Goal: Find specific page/section: Find specific page/section

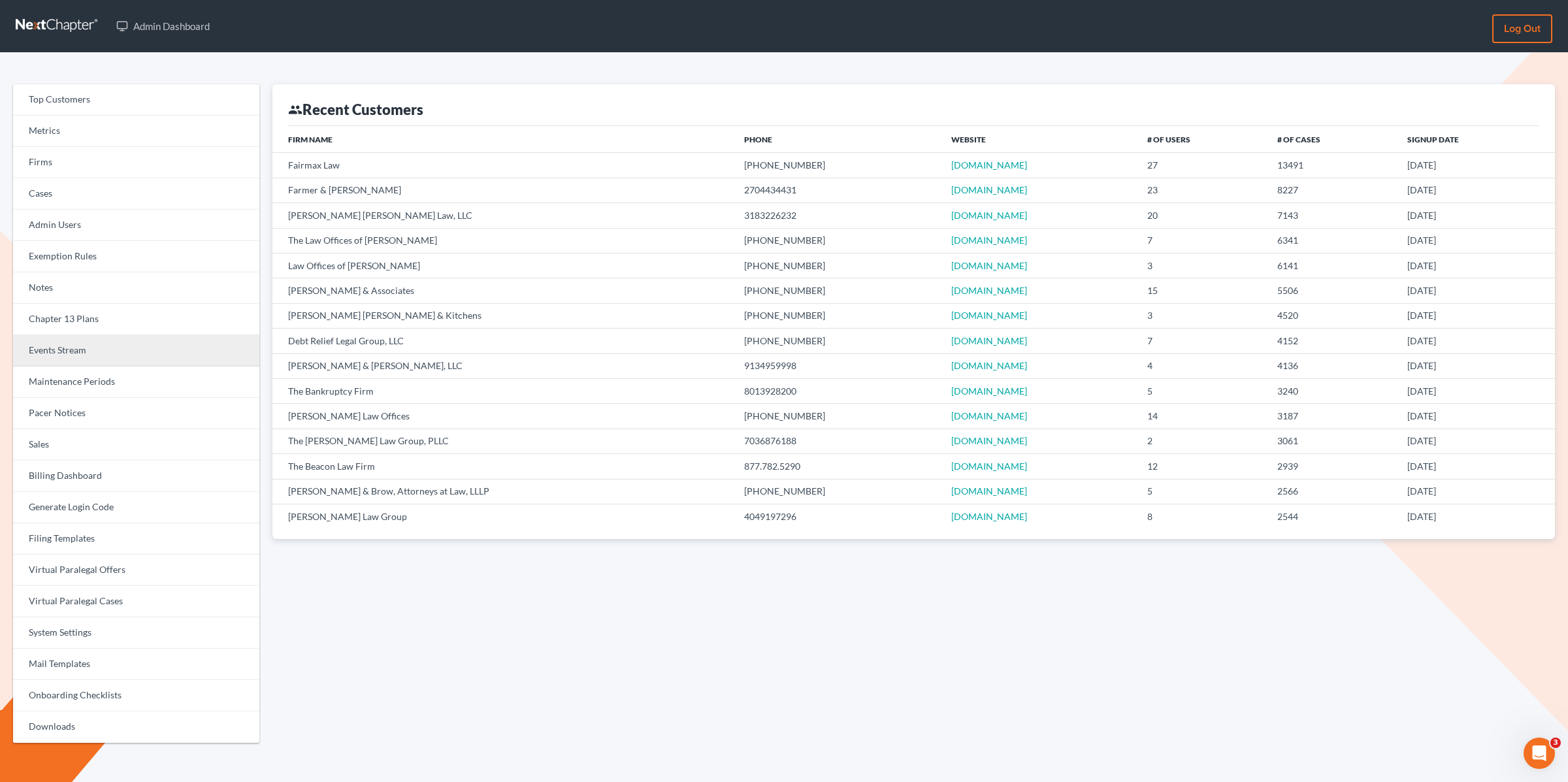
click at [62, 344] on link "Events Stream" at bounding box center [136, 350] width 247 height 31
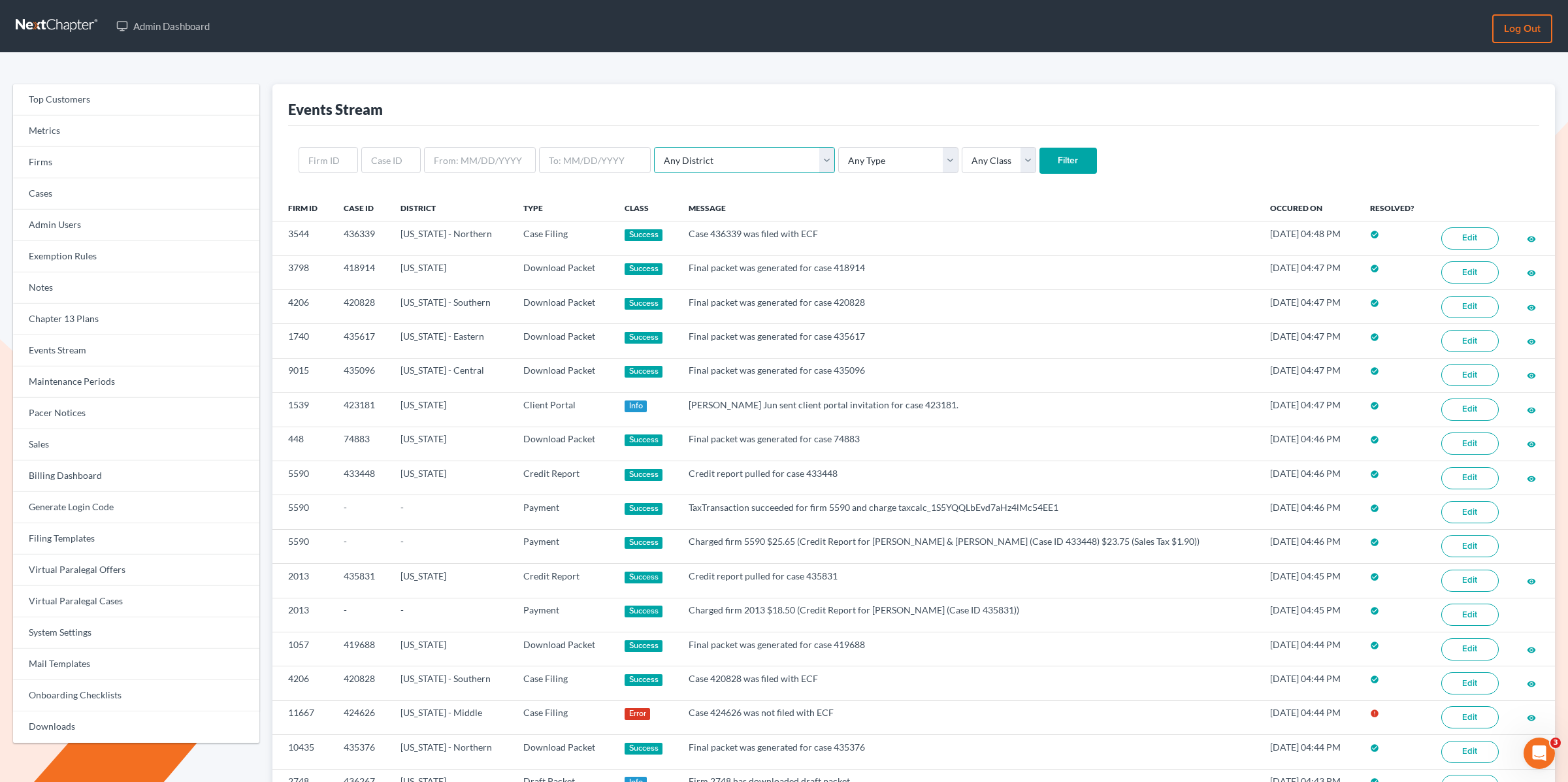
click at [662, 169] on select "Any District Alabama - Middle Alabama - Northern Alabama - Southern Alaska Ariz…" at bounding box center [744, 160] width 181 height 26
click at [850, 157] on select "Any Type Case Applied To Plan Case Archive Case Duplicate Case Filing Chapter 1…" at bounding box center [899, 160] width 121 height 26
select select "case_filing"
click at [839, 147] on select "Any Type Case Applied To Plan Case Archive Case Duplicate Case Filing Chapter 1…" at bounding box center [899, 160] width 121 height 26
click at [1040, 154] on input "Filter" at bounding box center [1068, 161] width 57 height 26
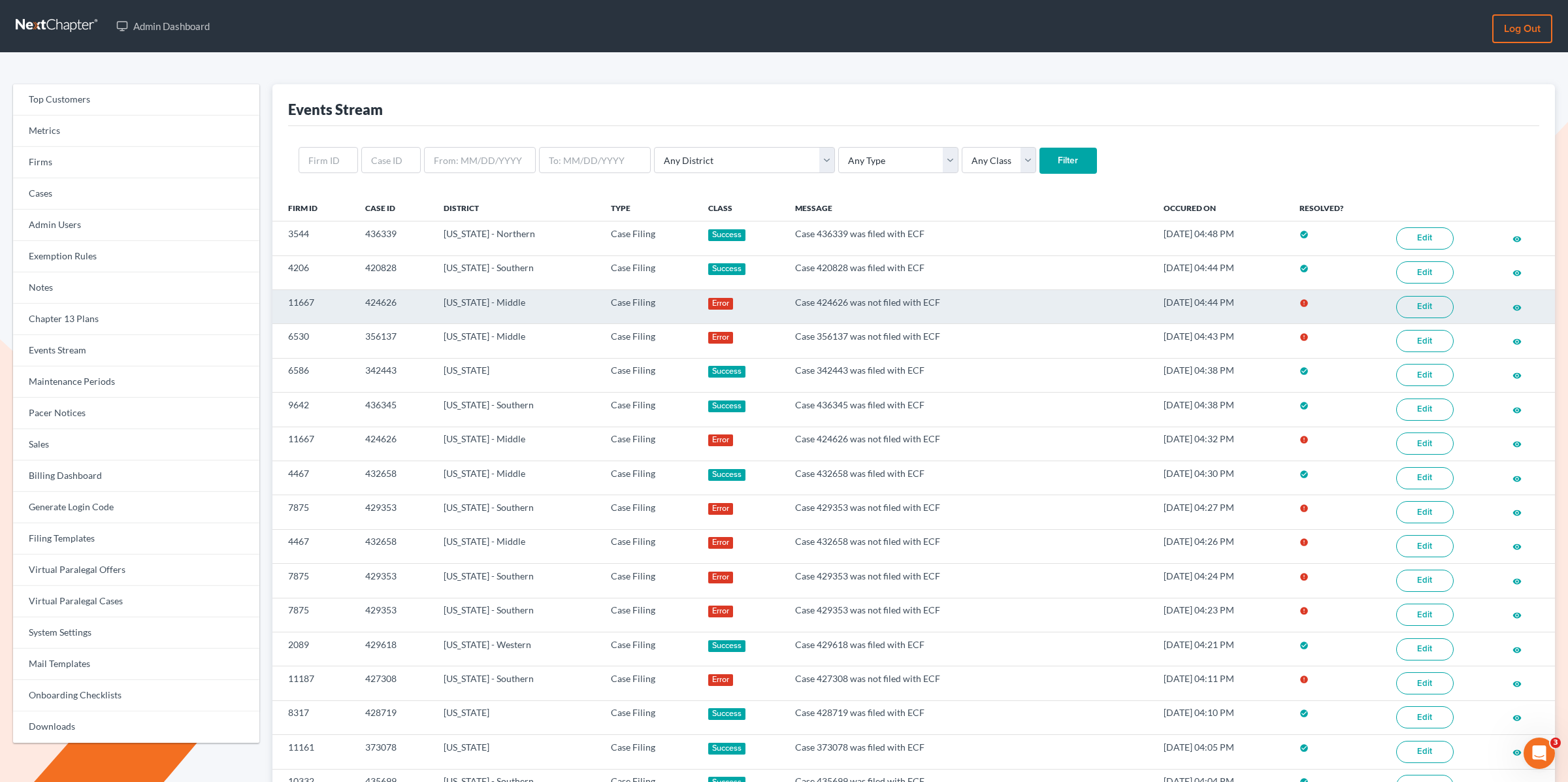
click at [1449, 305] on link "Edit" at bounding box center [1425, 307] width 57 height 22
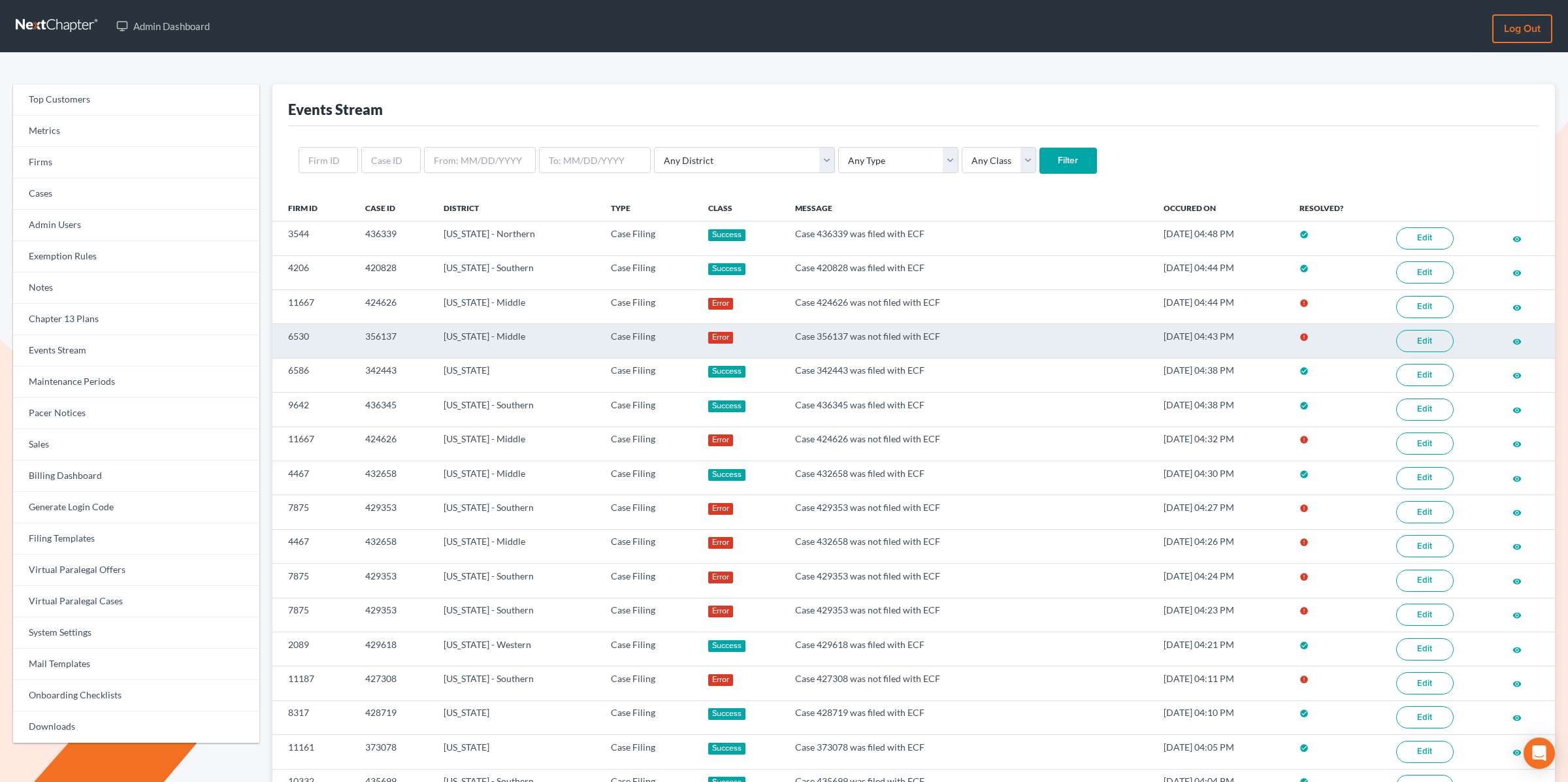
click at [1436, 341] on link "Edit" at bounding box center [1425, 341] width 57 height 22
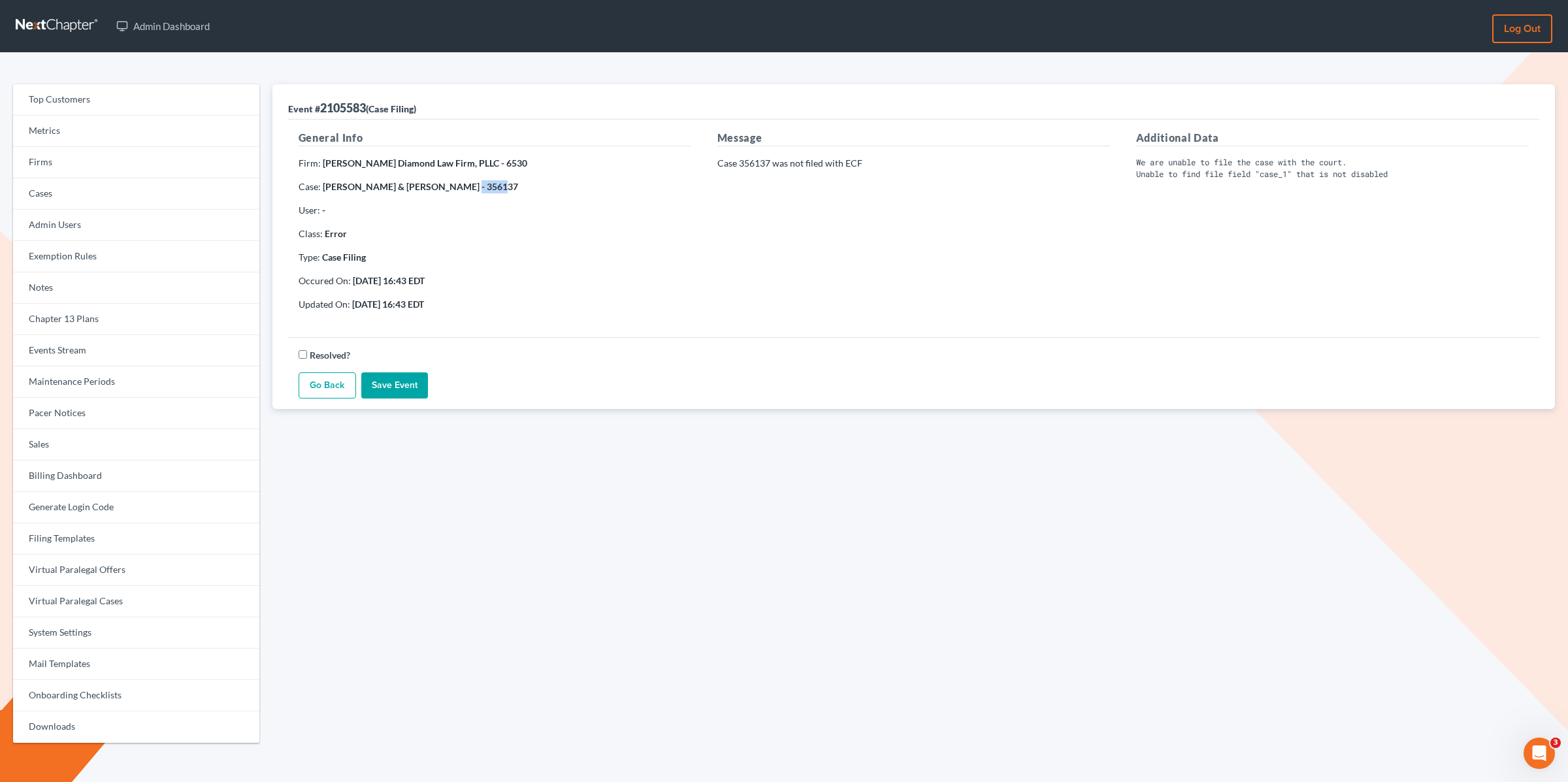
drag, startPoint x: 480, startPoint y: 186, endPoint x: 452, endPoint y: 187, distance: 28.0
click at [452, 187] on p "Case: Samuel Moore & Judith Moore - 356137" at bounding box center [495, 186] width 393 height 13
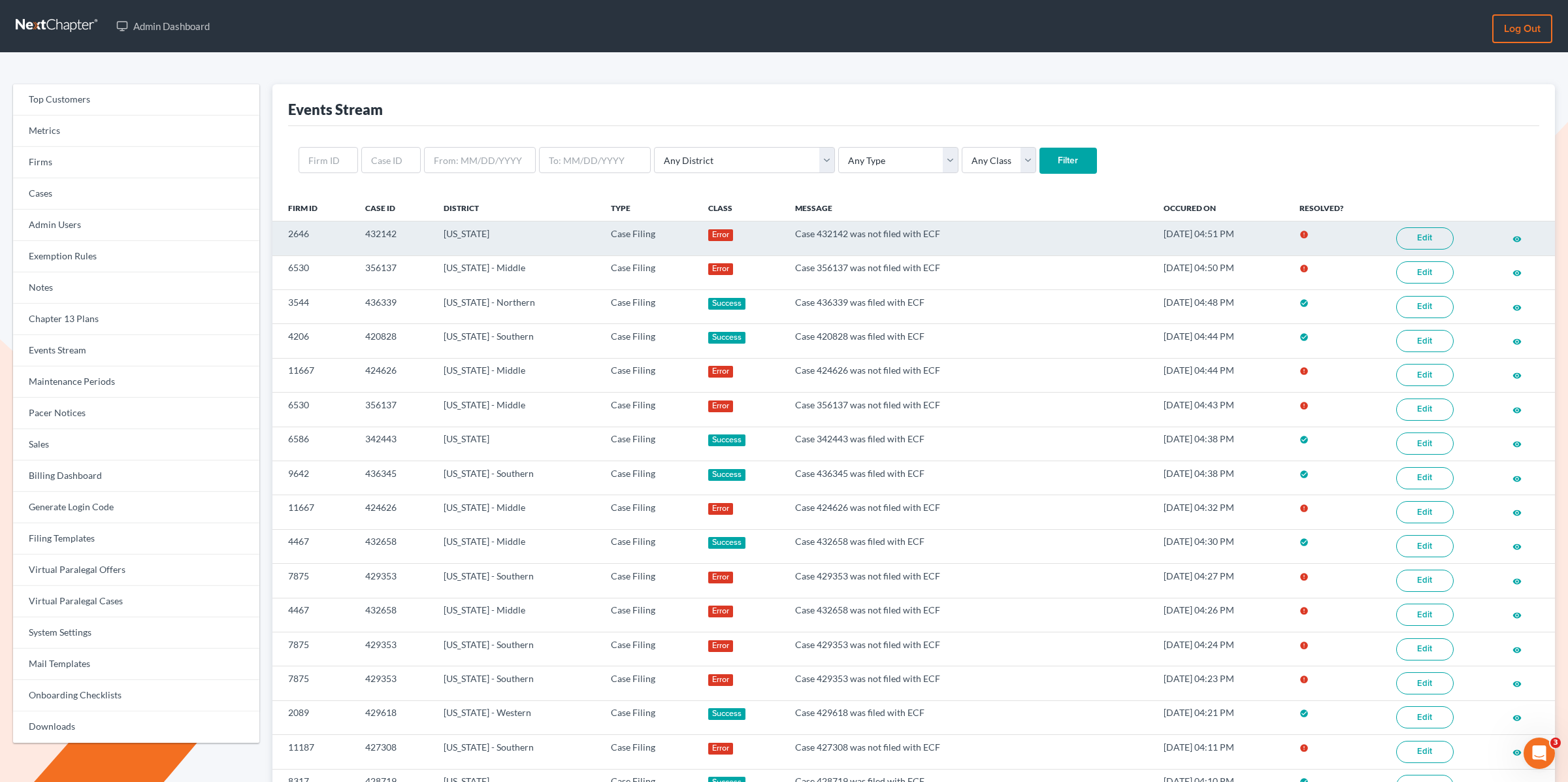
click at [1419, 232] on link "Edit" at bounding box center [1425, 238] width 57 height 22
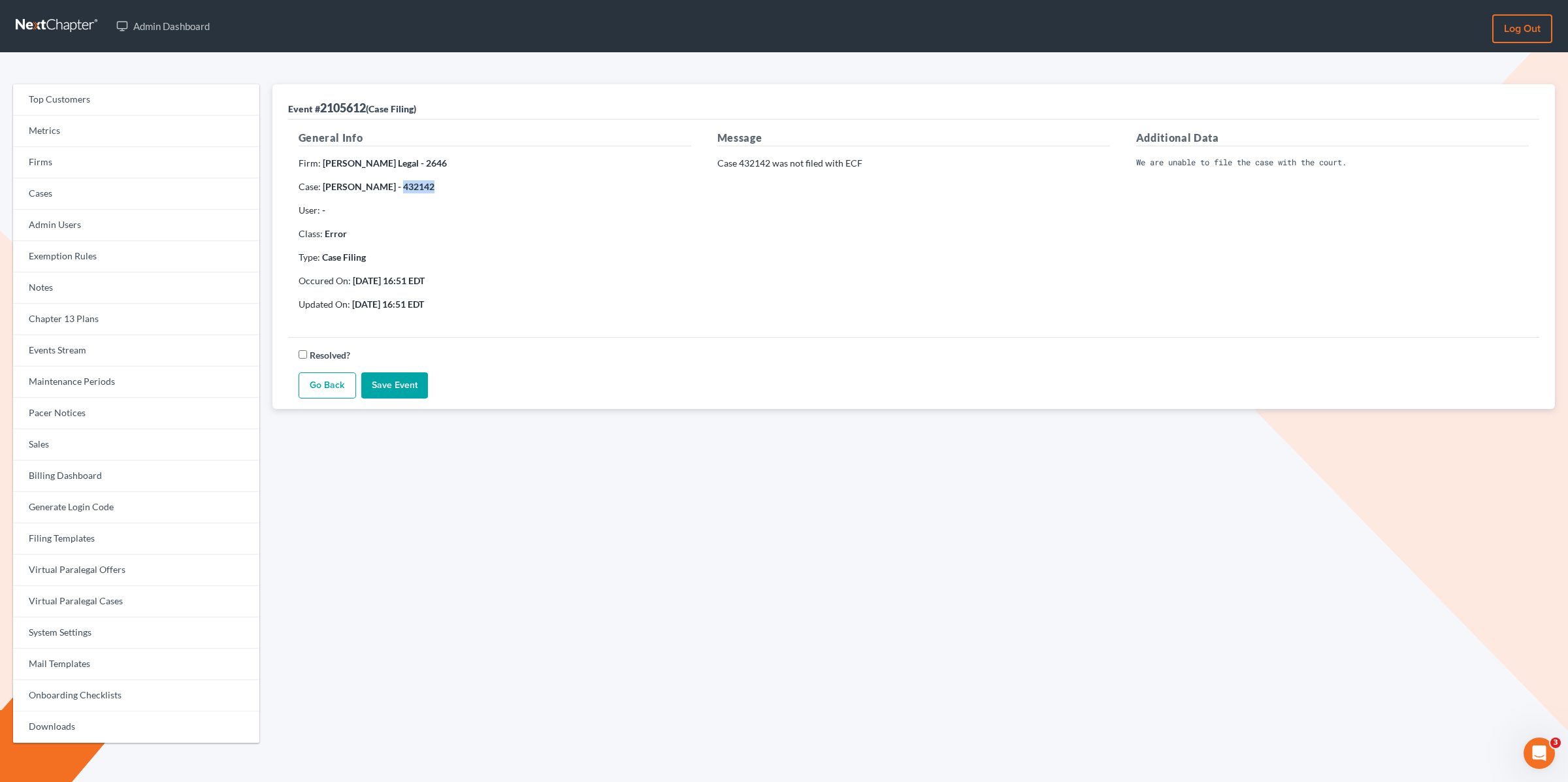
drag, startPoint x: 423, startPoint y: 186, endPoint x: 389, endPoint y: 191, distance: 34.4
click at [389, 191] on p "Case: Kevin Vasquez - 432142" at bounding box center [495, 186] width 393 height 13
copy strong "432142"
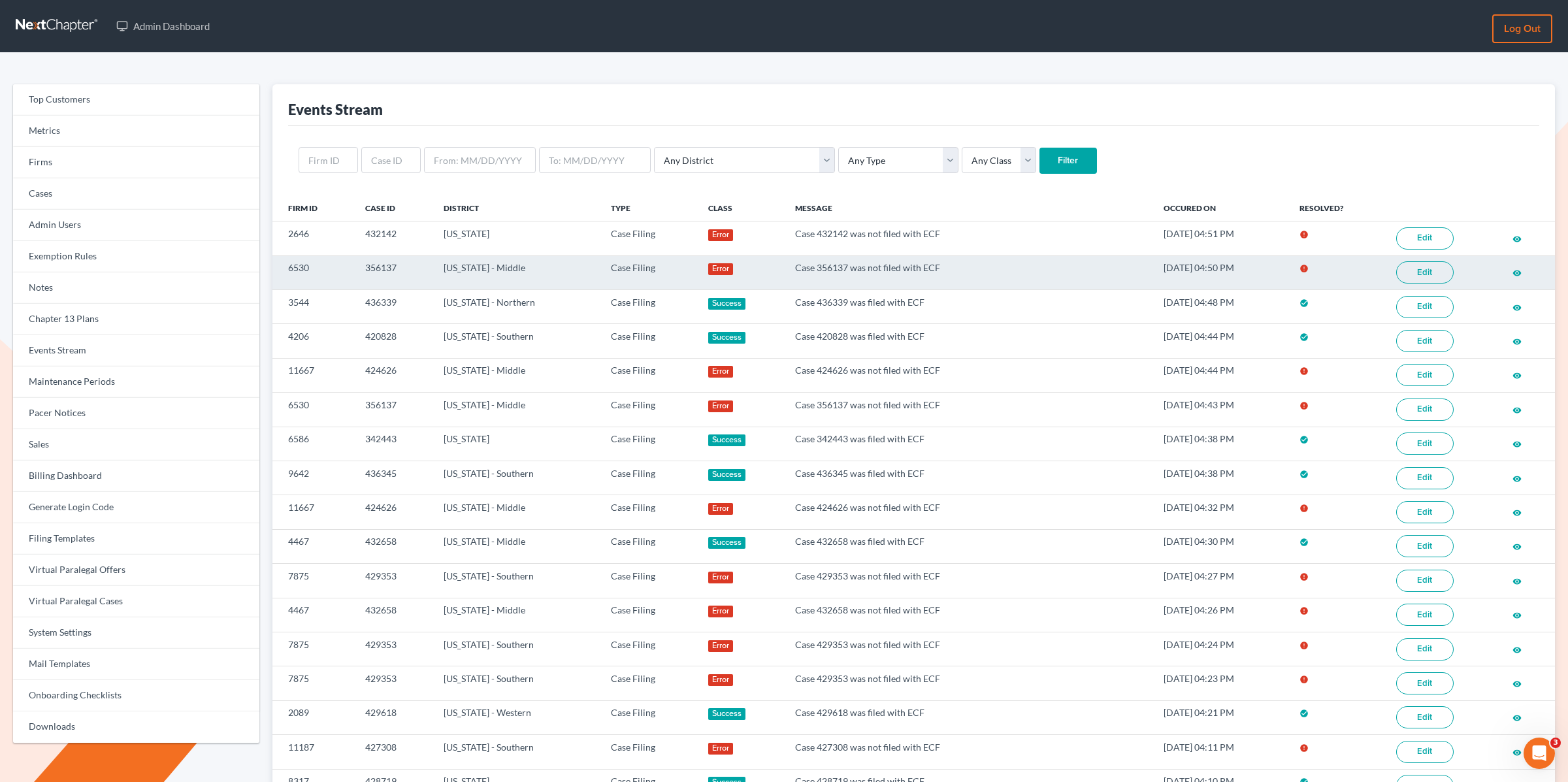
click at [1412, 269] on link "Edit" at bounding box center [1425, 272] width 57 height 22
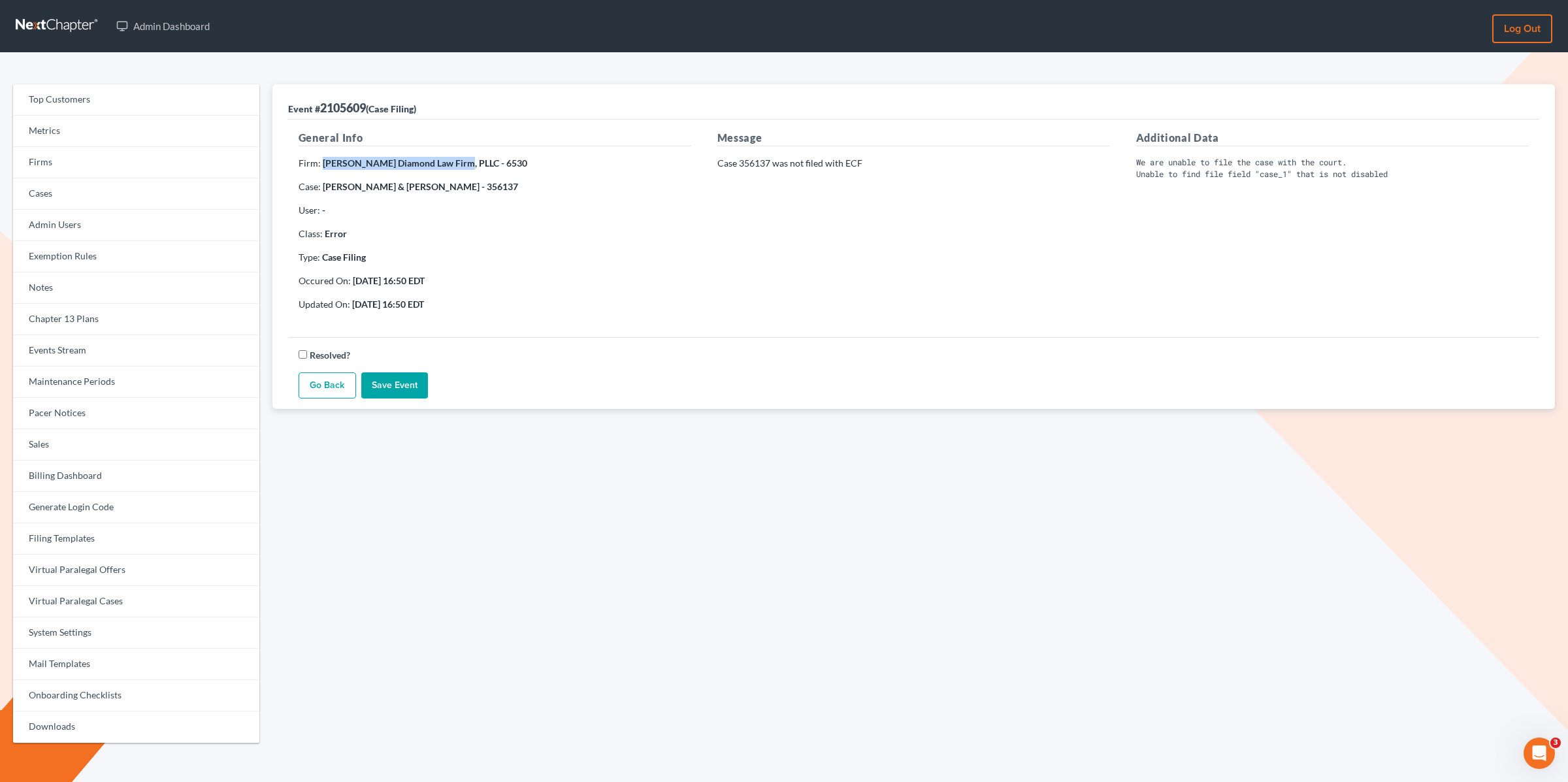
drag, startPoint x: 450, startPoint y: 163, endPoint x: 321, endPoint y: 166, distance: 129.0
click at [323, 166] on strong "[PERSON_NAME] Diamond Law Firm, PLLC - 6530" at bounding box center [425, 163] width 204 height 11
copy strong "[PERSON_NAME] Diamond Law Firm, PLLC"
click at [47, 160] on link "Firms" at bounding box center [136, 162] width 247 height 31
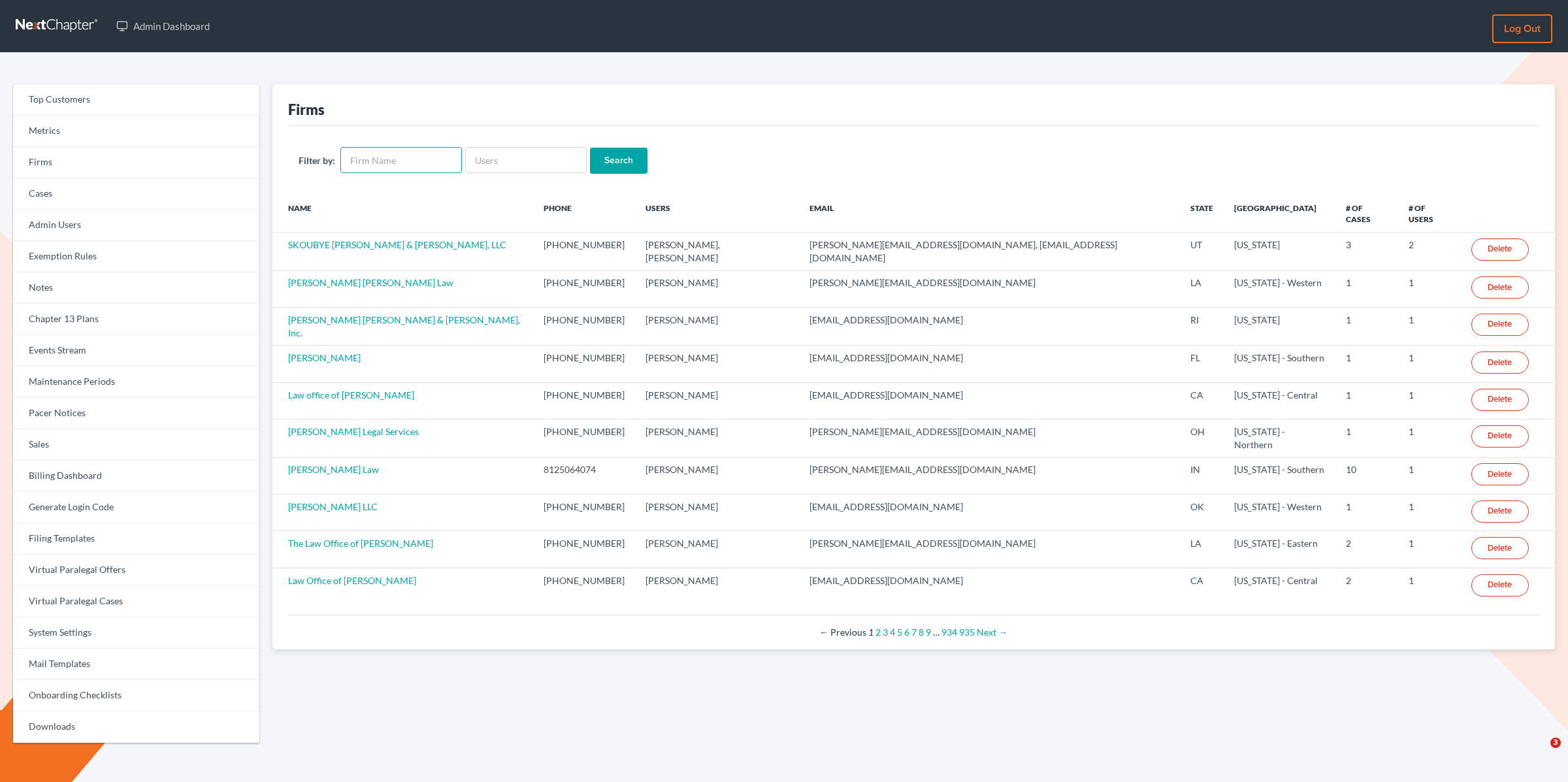
click at [431, 168] on input "text" at bounding box center [401, 160] width 121 height 26
paste input "[PERSON_NAME] Diamond Law Firm, PLLC"
type input "[PERSON_NAME] Diamond Law Firm, PLLC"
click at [590, 148] on input "Search" at bounding box center [618, 161] width 57 height 26
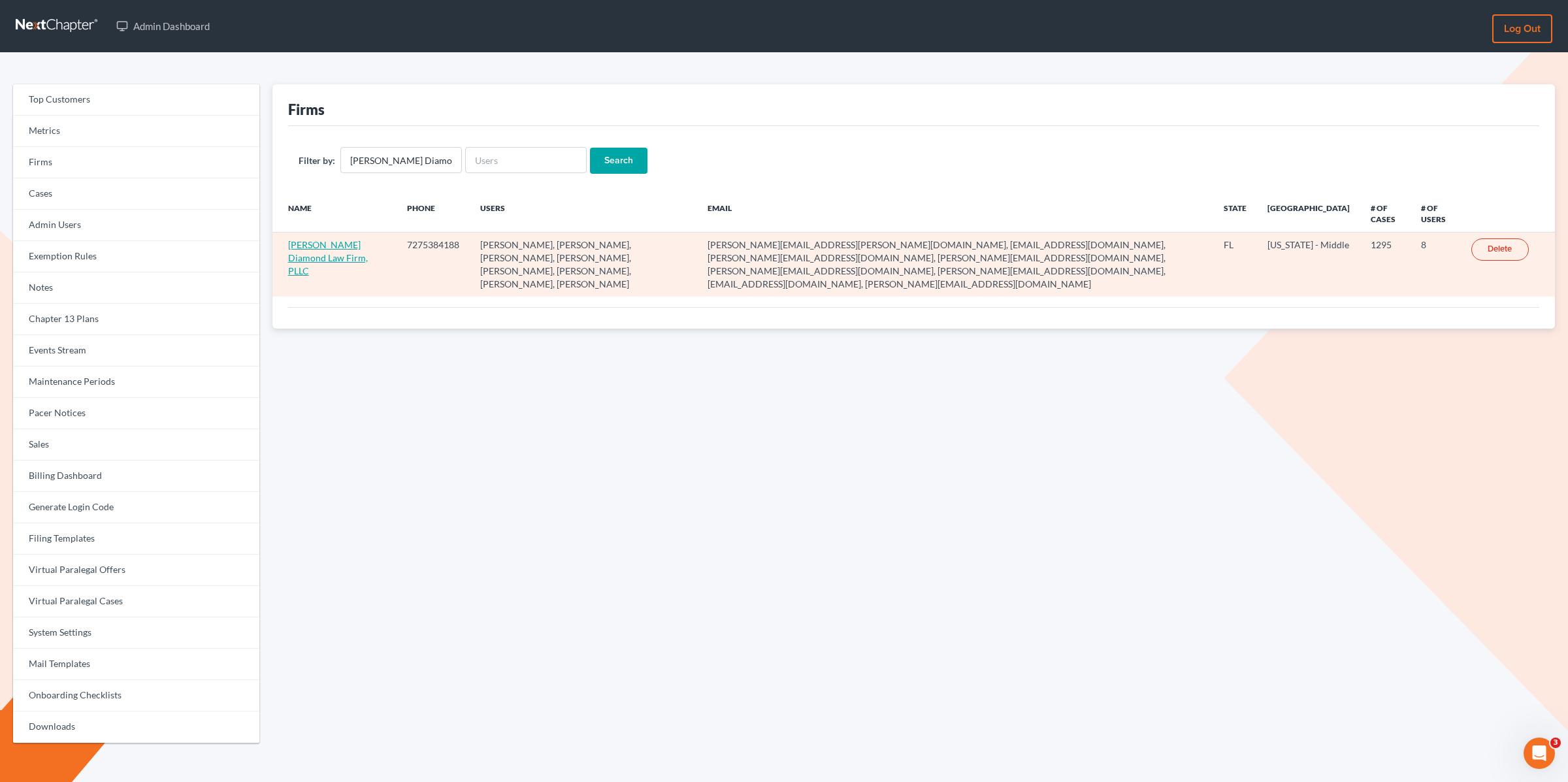
click at [314, 251] on link "Ziegler Diamond Law Firm, PLLC" at bounding box center [328, 258] width 80 height 37
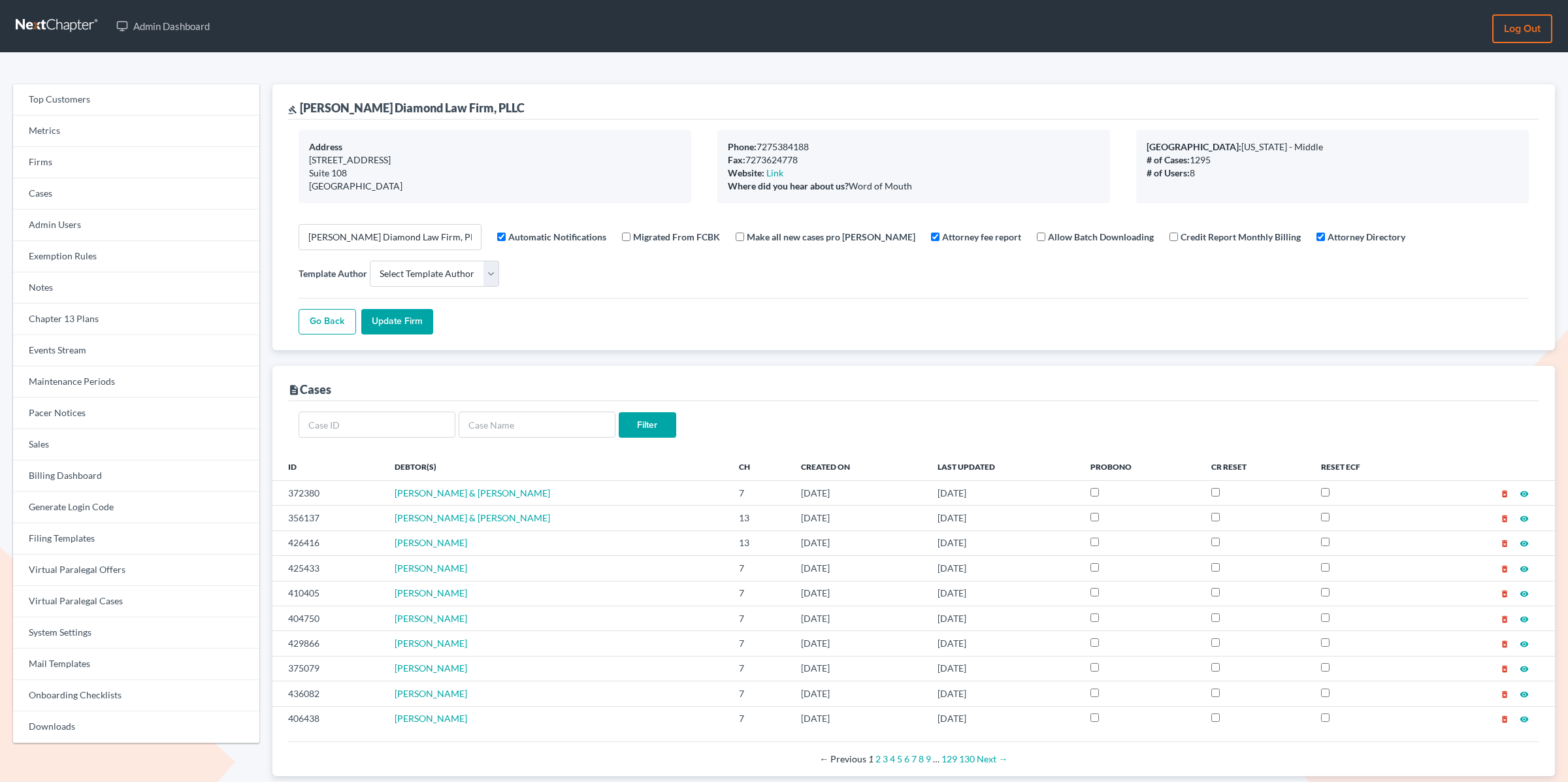
select select
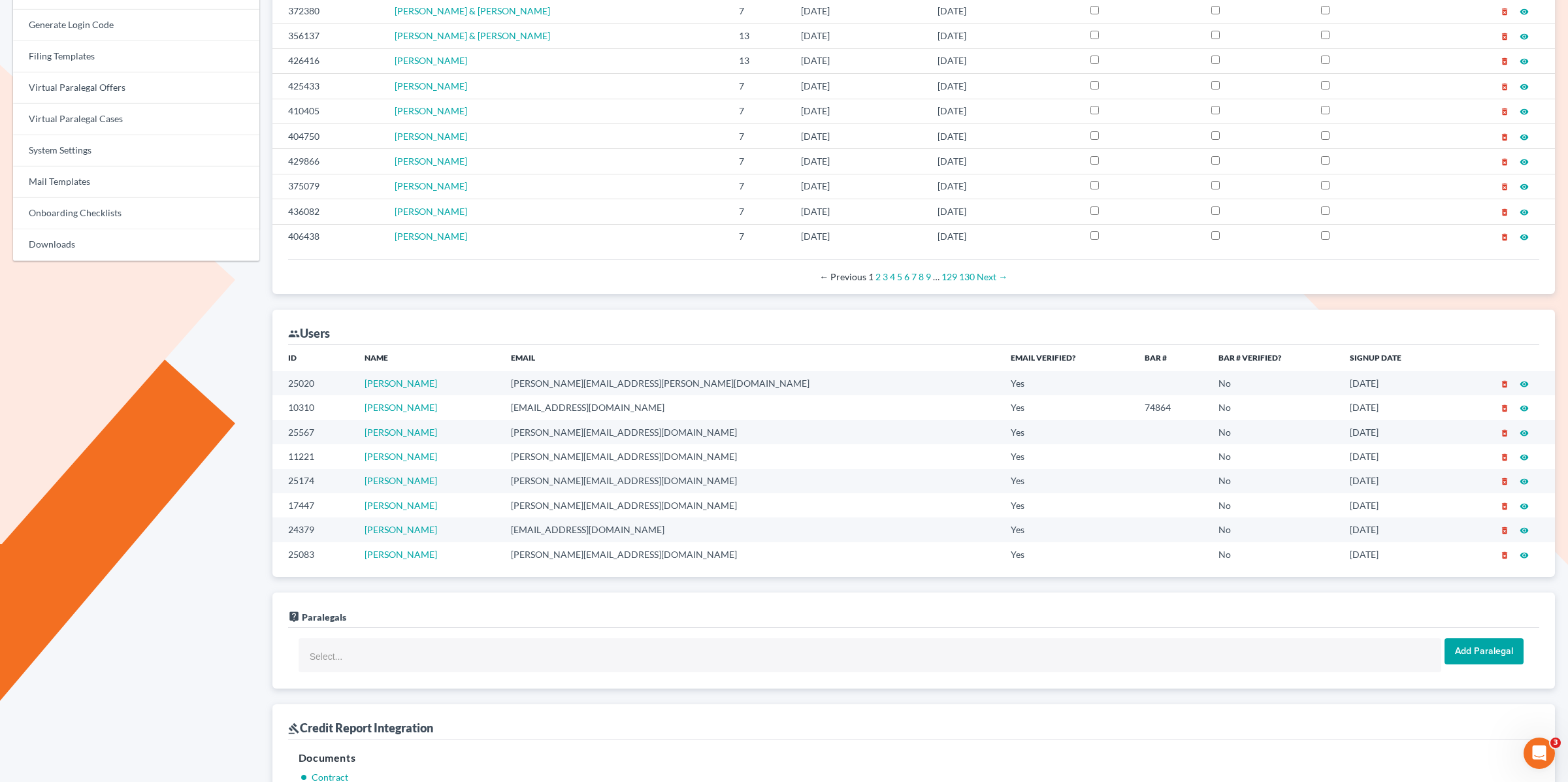
scroll to position [481, 0]
click at [197, 391] on div "Top Customers Metrics Firms Cases Admin Users Exemption Rules Notes Chapter 13 …" at bounding box center [136, 723] width 260 height 2240
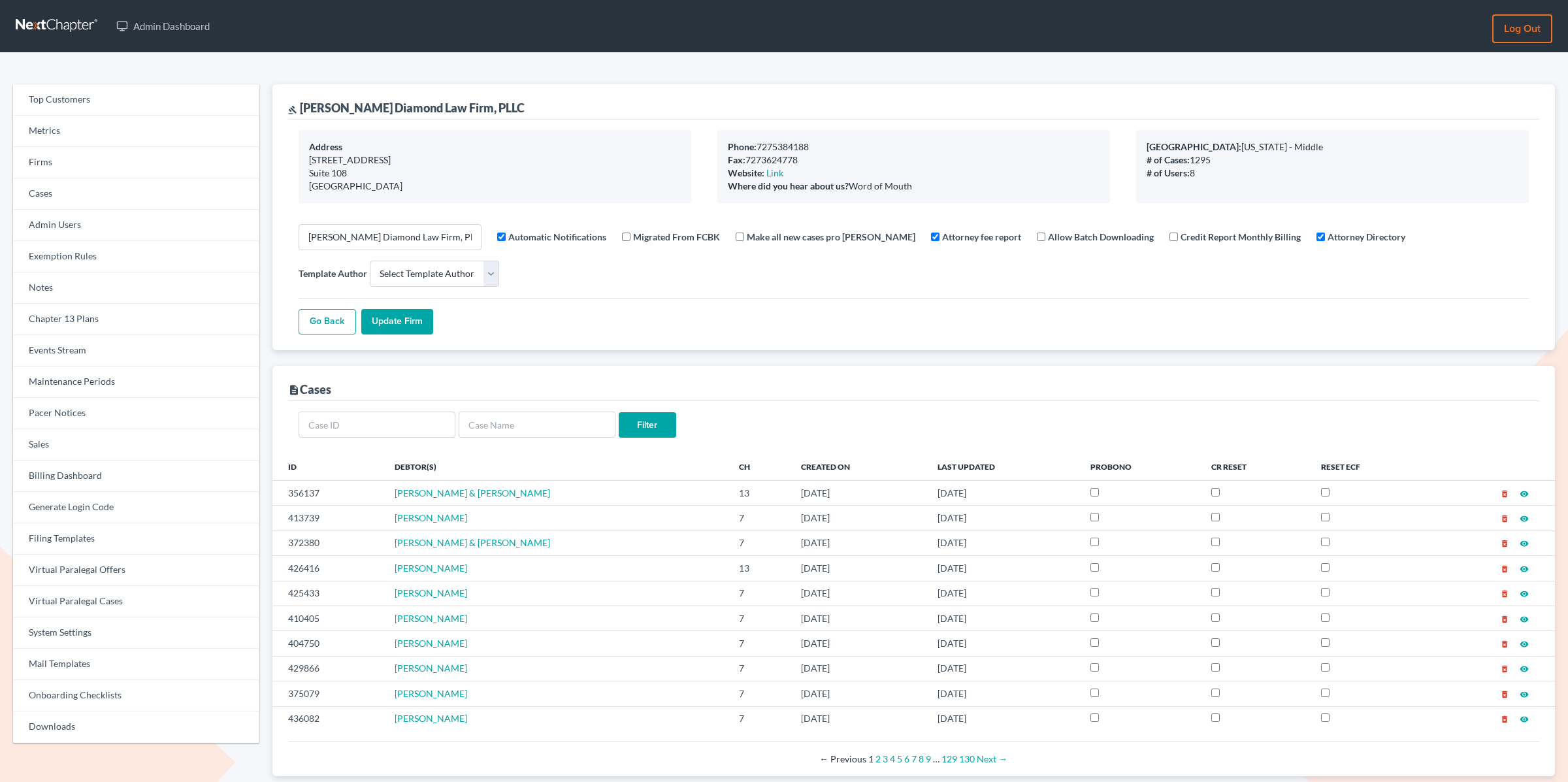
select select
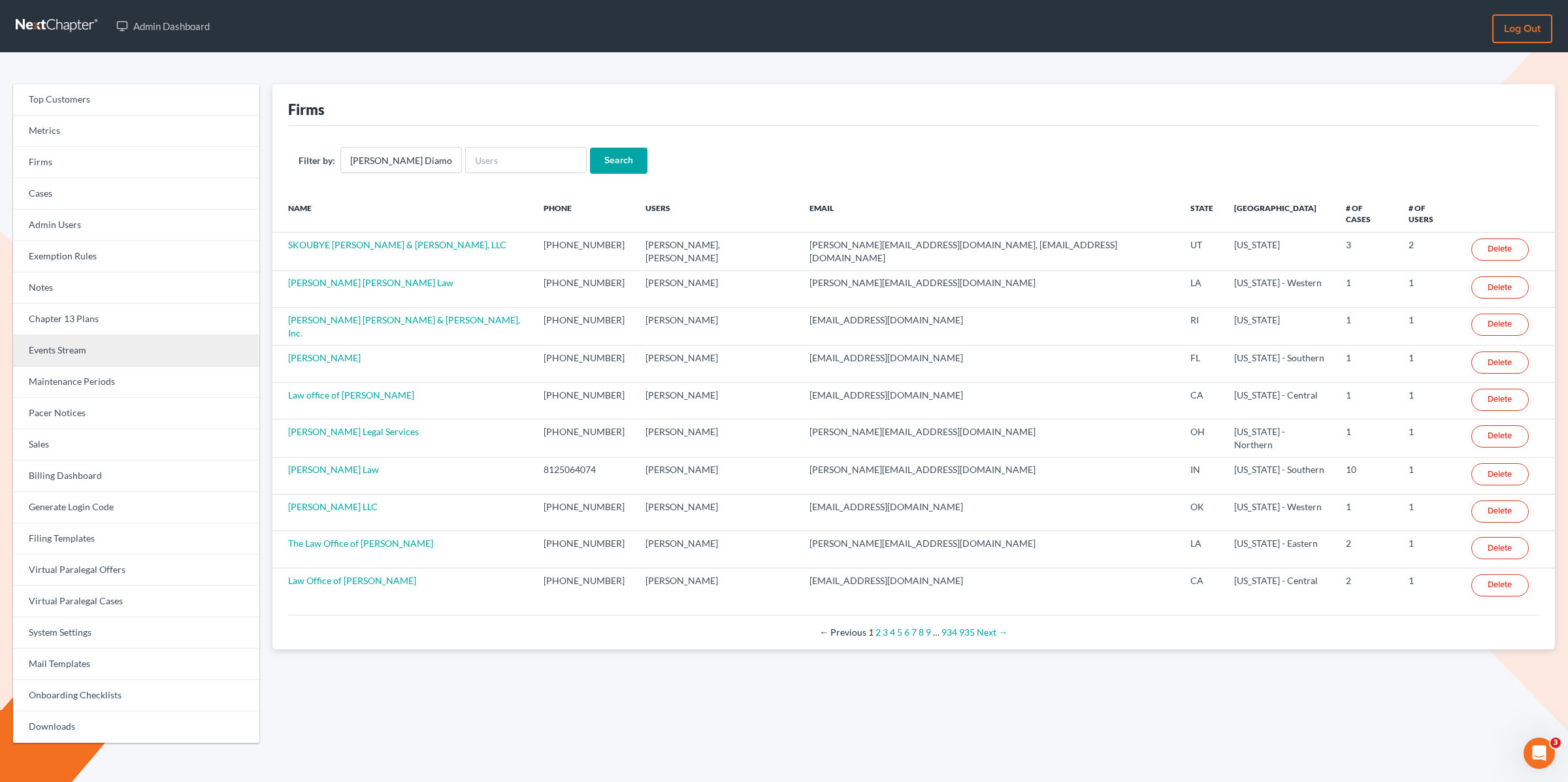
click at [55, 352] on link "Events Stream" at bounding box center [136, 350] width 247 height 31
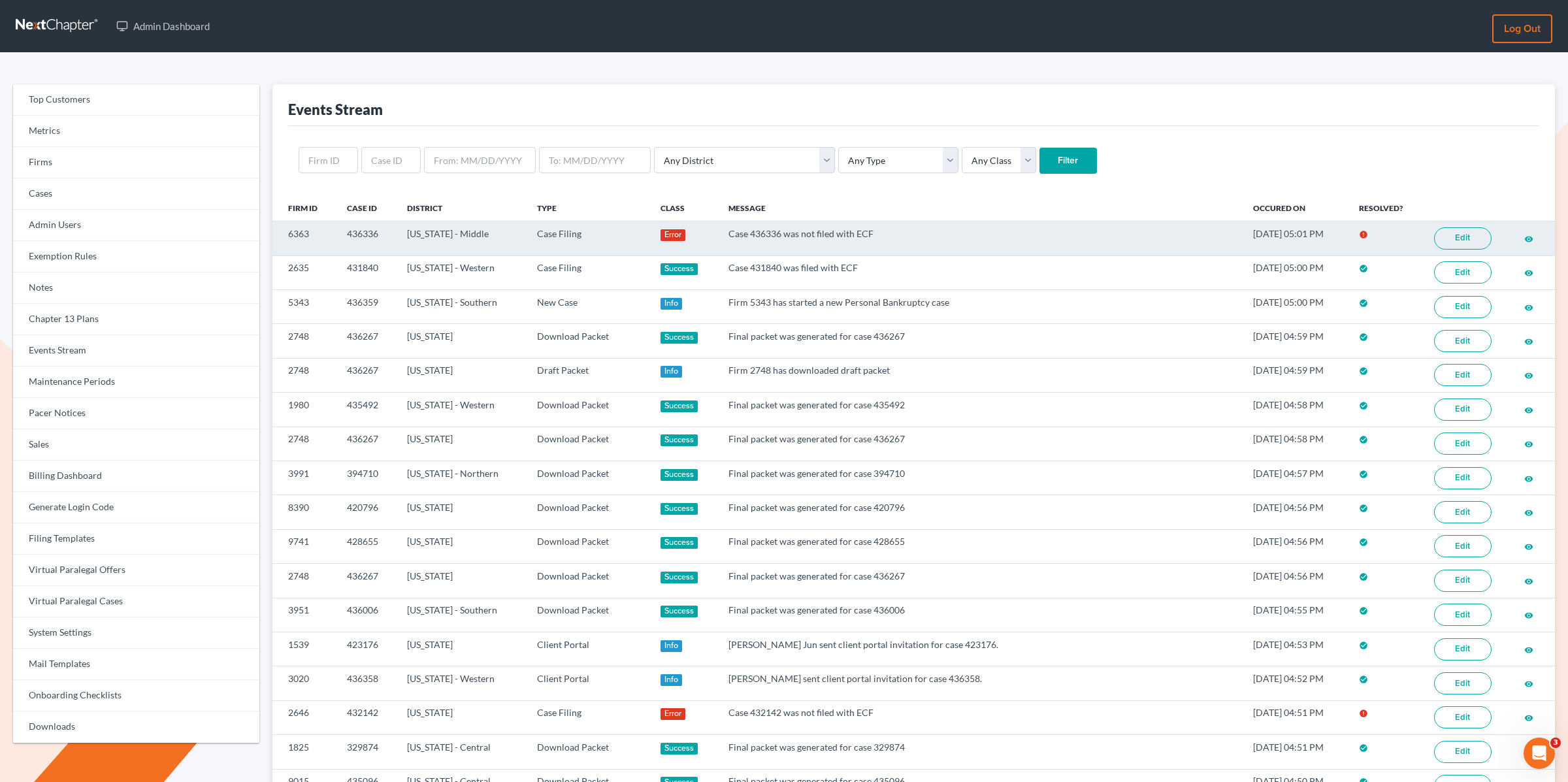
click at [1455, 230] on link "Edit" at bounding box center [1463, 238] width 57 height 22
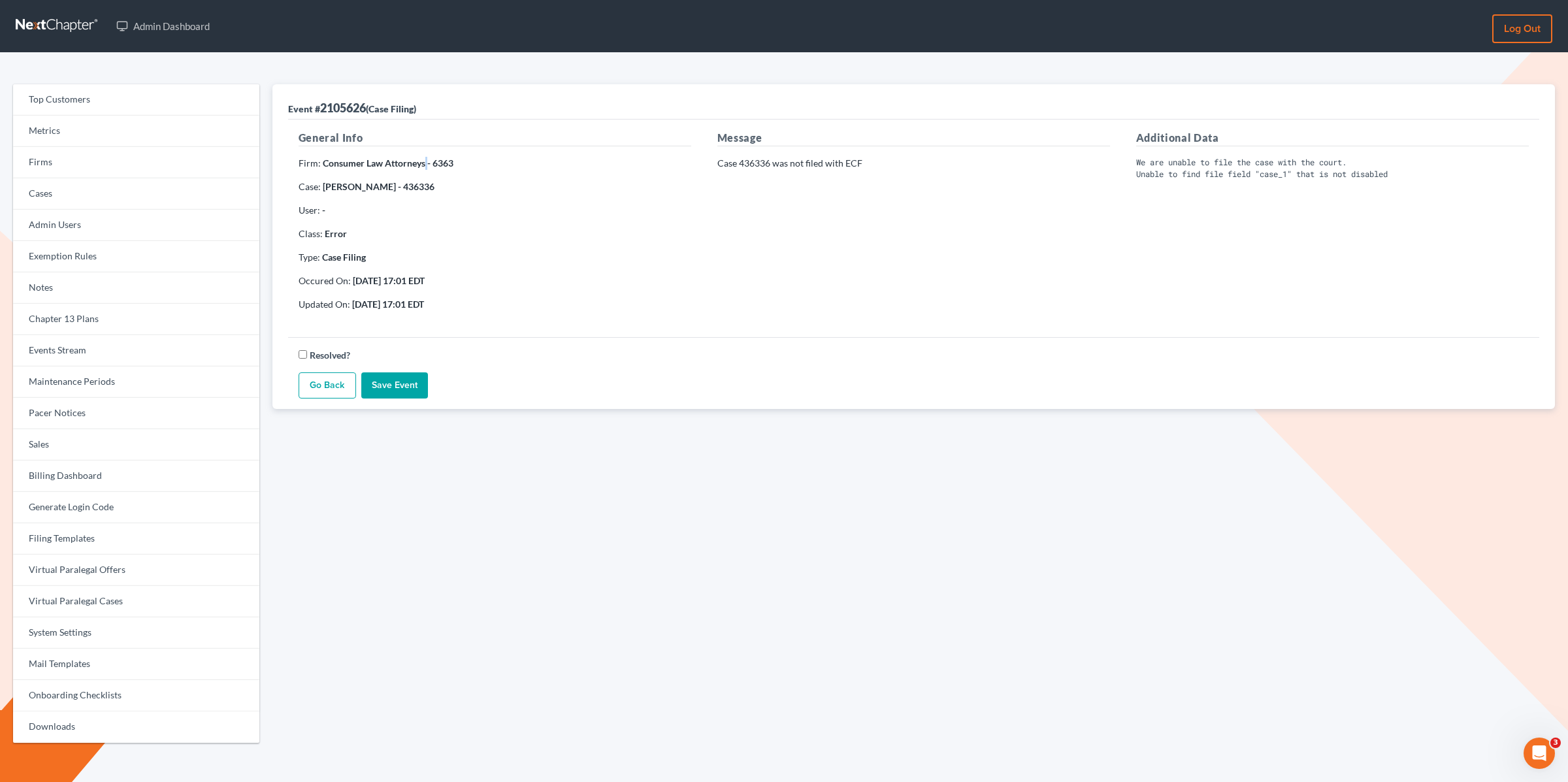
click at [424, 164] on strong "Consumer Law Attorneys - 6363" at bounding box center [388, 163] width 131 height 11
drag, startPoint x: 424, startPoint y: 163, endPoint x: 322, endPoint y: 162, distance: 102.0
click at [323, 162] on strong "Consumer Law Attorneys - 6363" at bounding box center [388, 163] width 131 height 11
copy strong "Consumer Law Attorneys"
click at [79, 166] on link "Firms" at bounding box center [136, 162] width 247 height 31
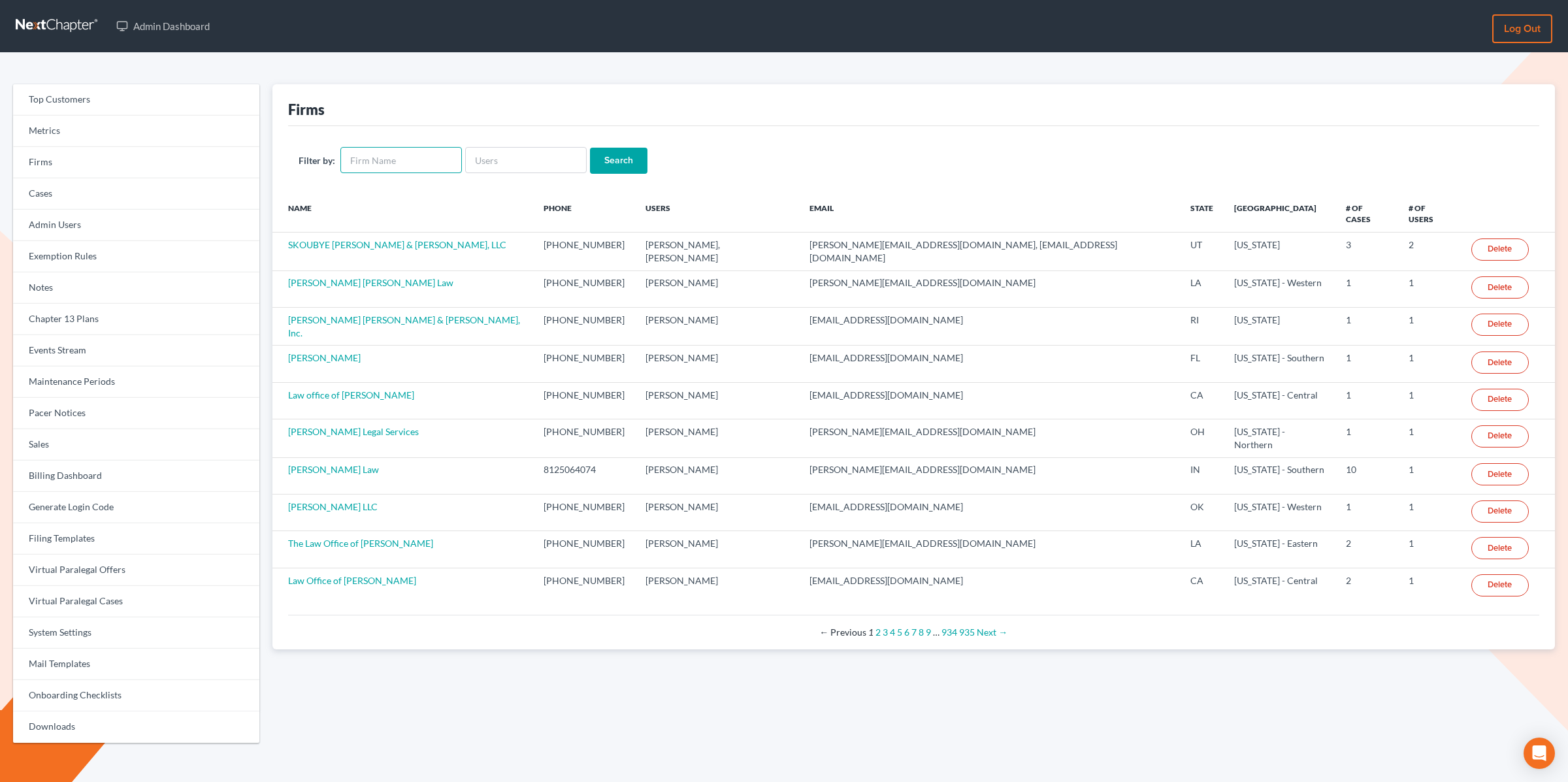
click at [425, 161] on input "text" at bounding box center [401, 160] width 121 height 26
paste input "Consumer Law Attorneys"
type input "Consumer Law Attorneys"
click at [590, 148] on input "Search" at bounding box center [618, 161] width 57 height 26
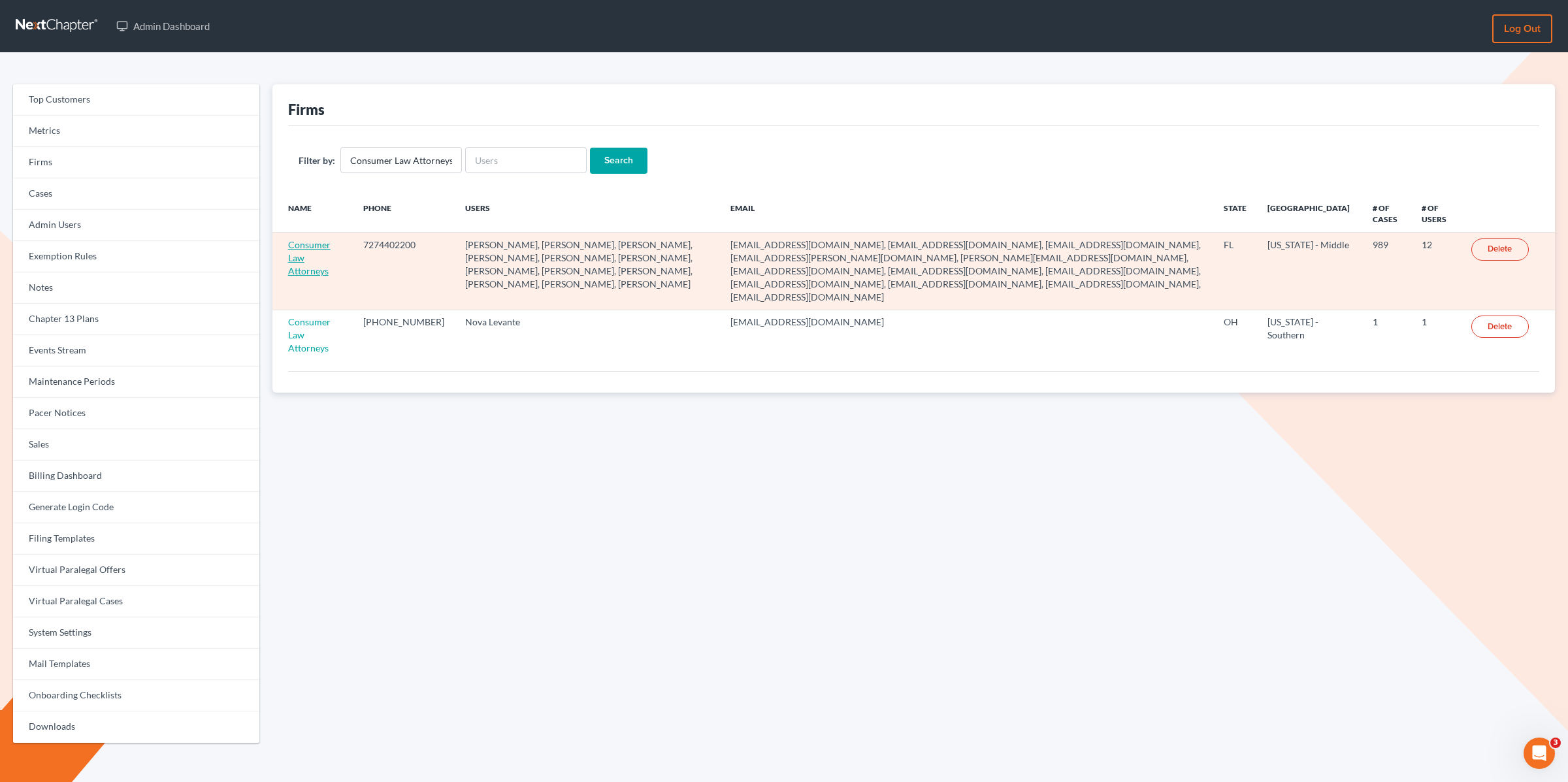
click at [296, 256] on link "Consumer Law Attorneys" at bounding box center [309, 258] width 42 height 37
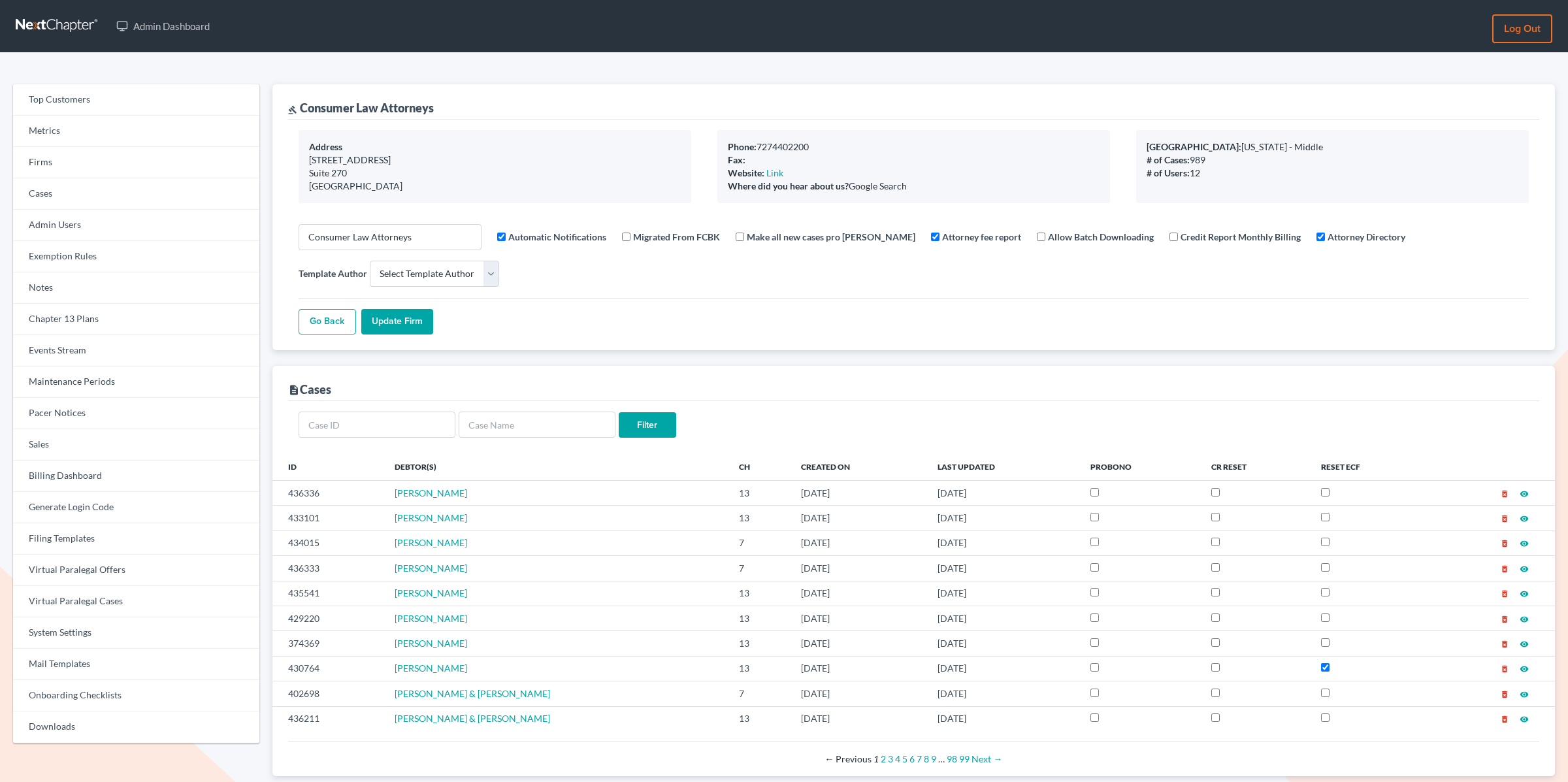
select select
drag, startPoint x: 817, startPoint y: 64, endPoint x: 839, endPoint y: 71, distance: 23.1
click at [686, 96] on div "gavel Consumer Law Attorneys" at bounding box center [914, 102] width 1251 height 35
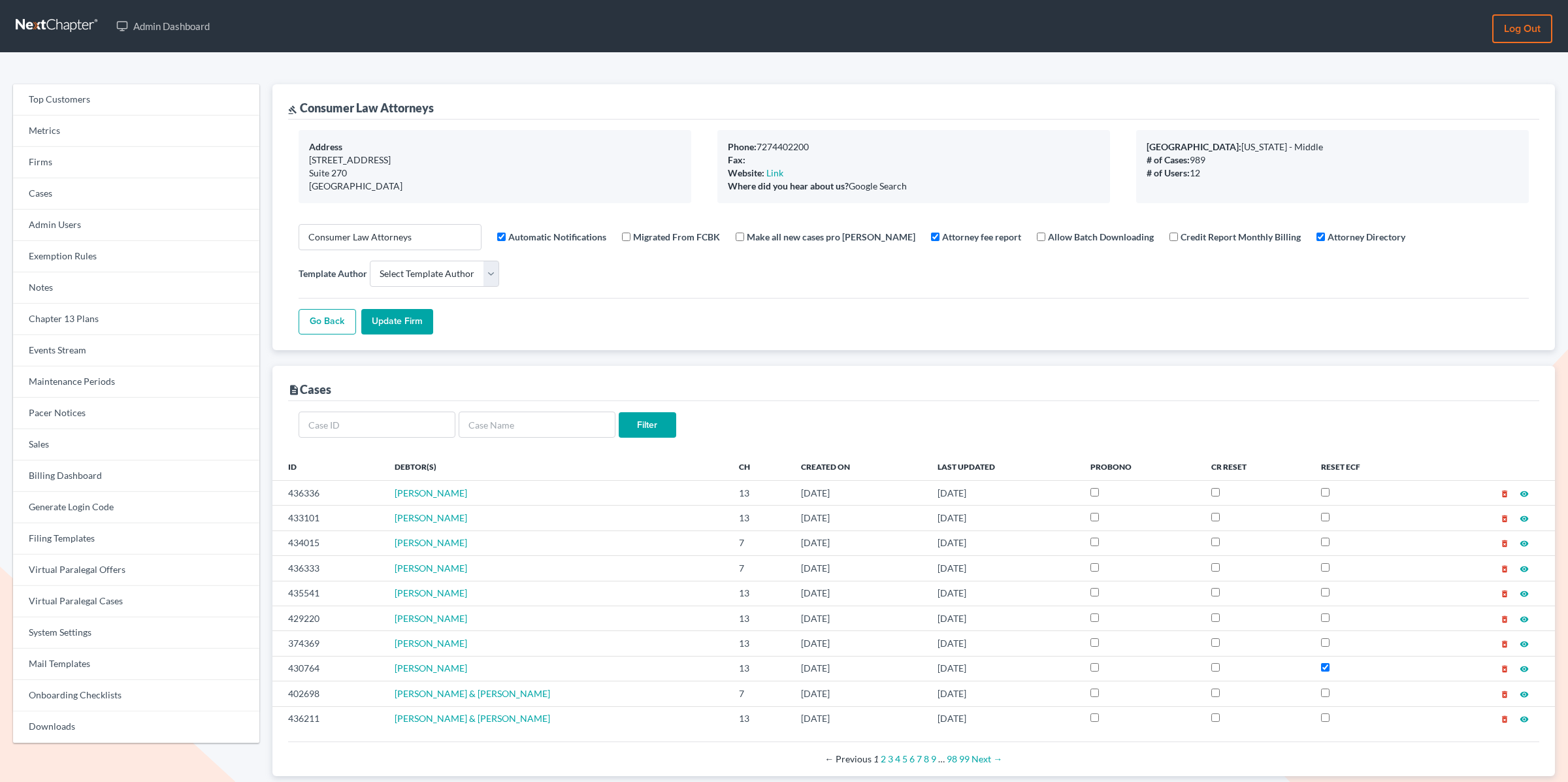
select select
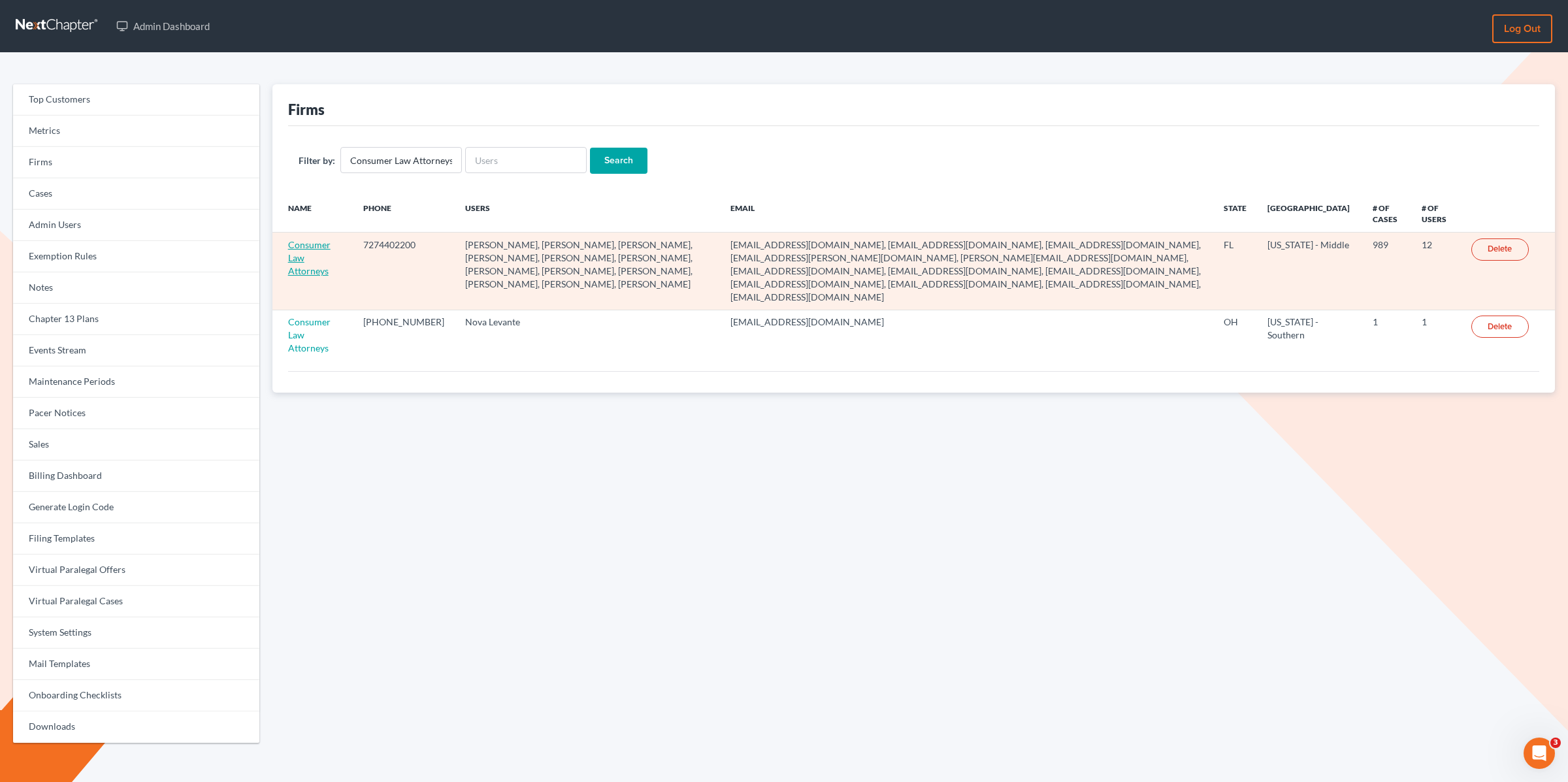
click at [307, 243] on link "Consumer Law Attorneys" at bounding box center [309, 258] width 42 height 37
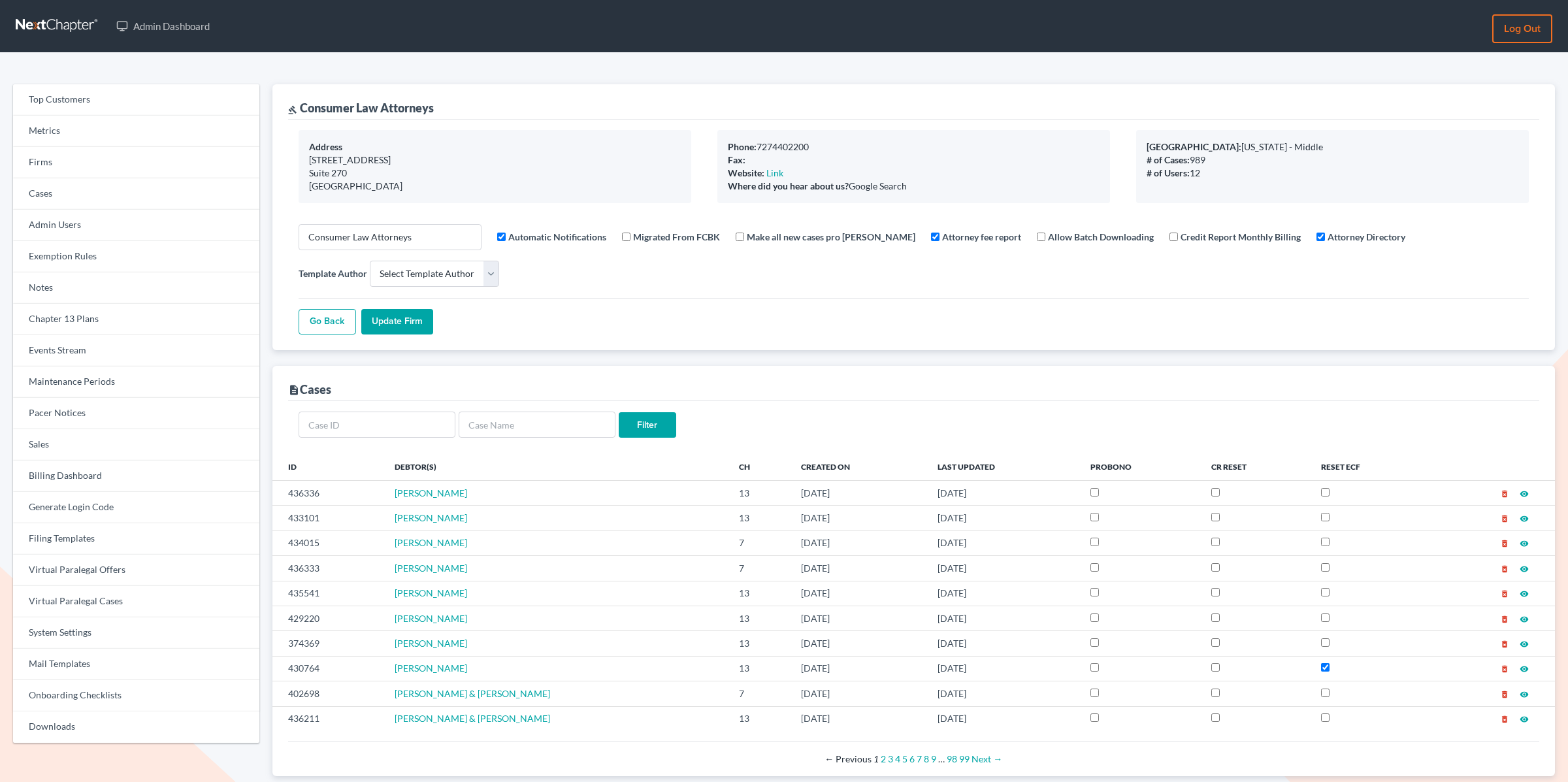
select select
click at [51, 347] on link "Events Stream" at bounding box center [136, 350] width 247 height 31
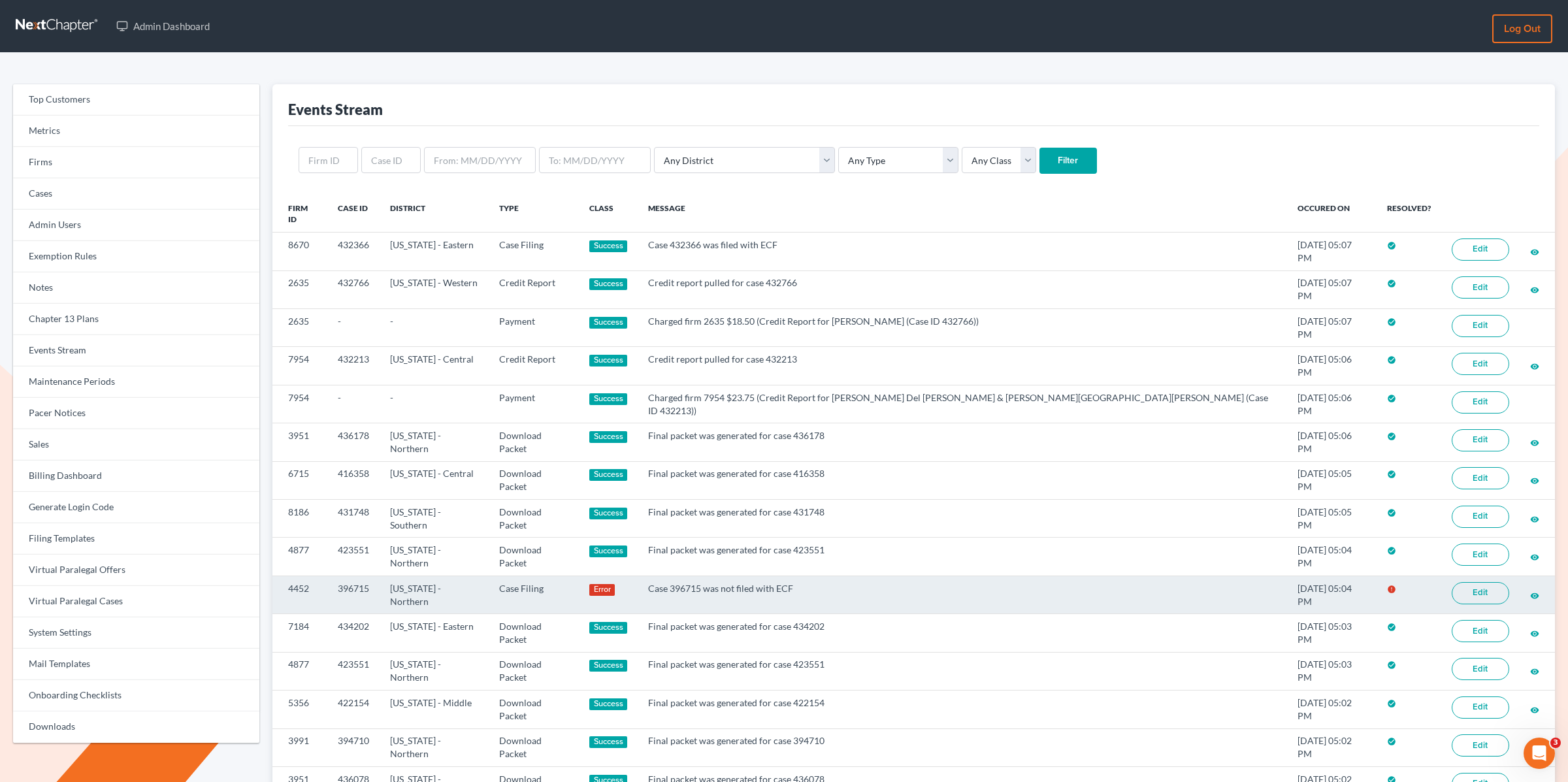
click at [1461, 583] on link "Edit" at bounding box center [1481, 594] width 57 height 22
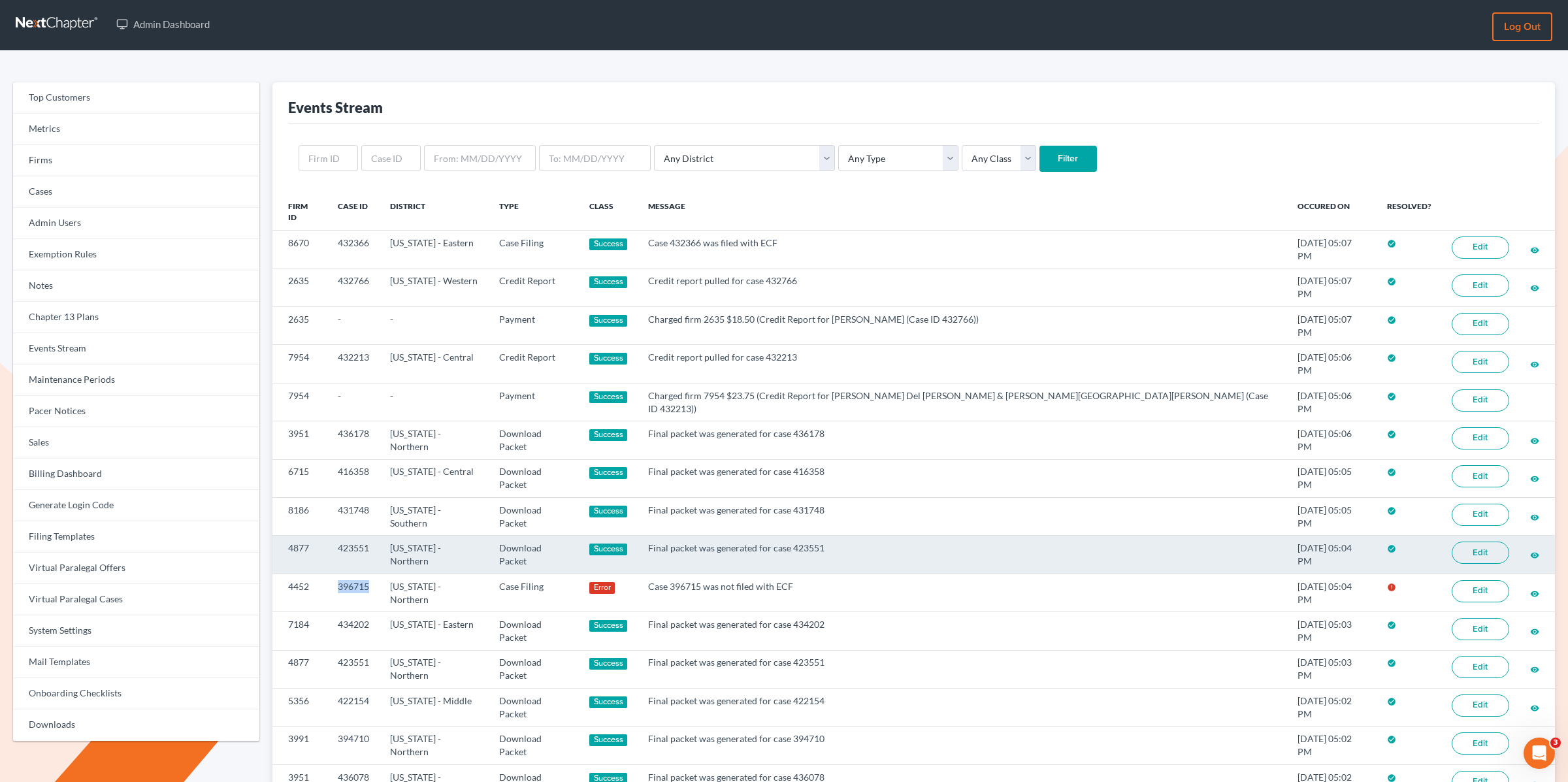
copy td "396715"
drag, startPoint x: 395, startPoint y: 535, endPoint x: 452, endPoint y: 501, distance: 66.4
click at [340, 574] on td "396715" at bounding box center [353, 592] width 52 height 38
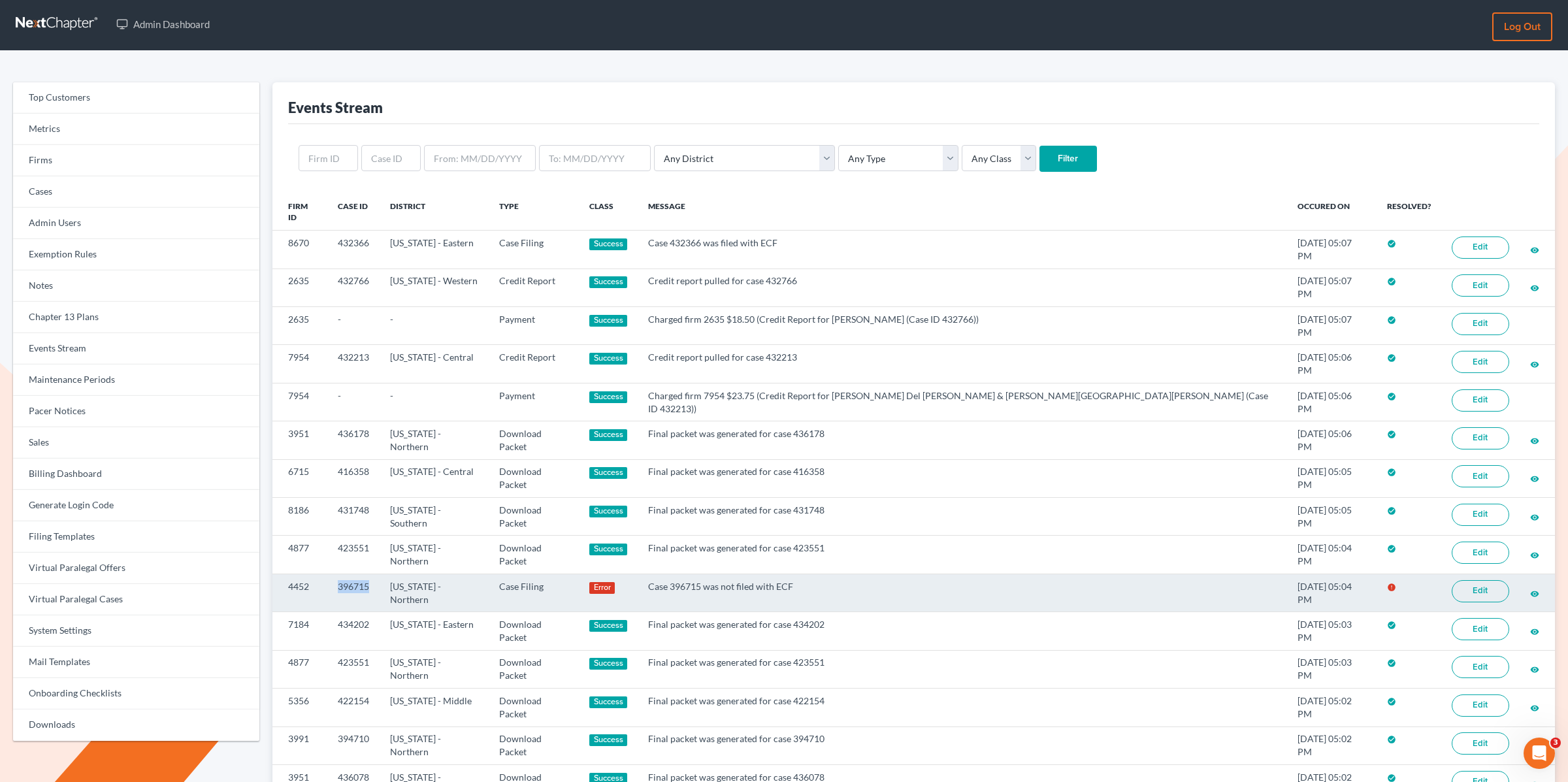
click at [1475, 580] on link "Edit" at bounding box center [1481, 592] width 57 height 22
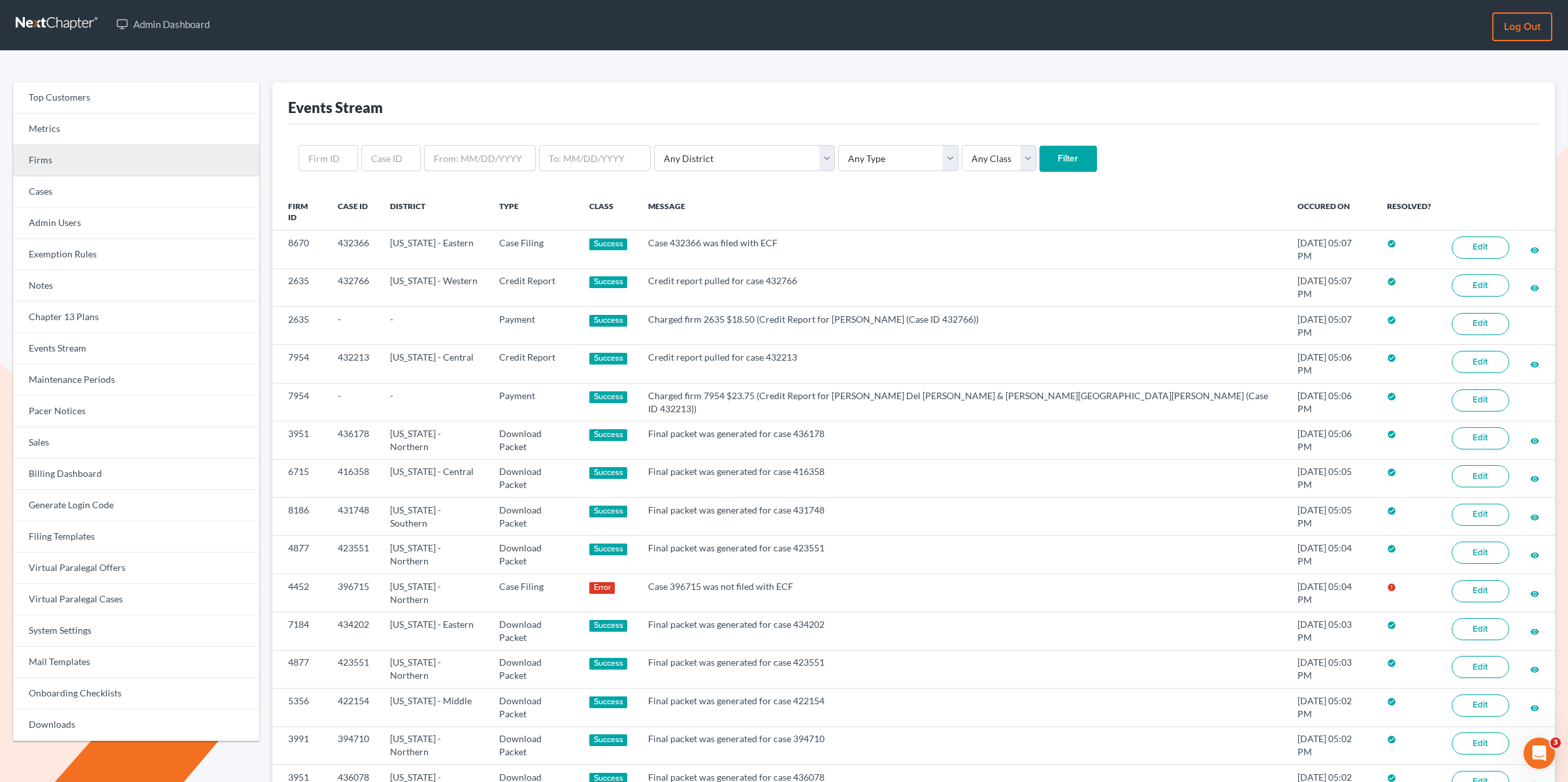
click at [64, 151] on link "Firms" at bounding box center [136, 160] width 247 height 31
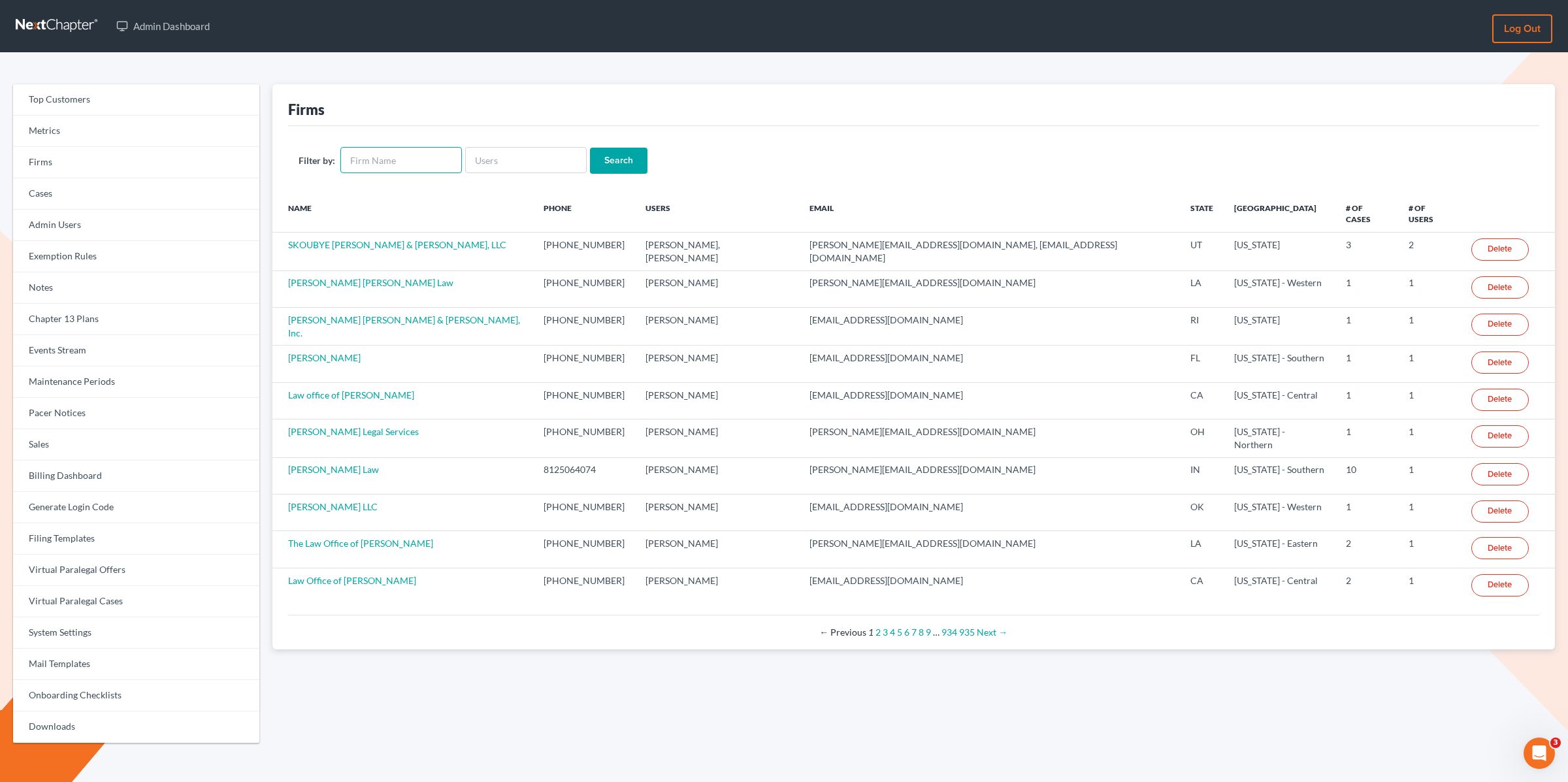
click at [368, 152] on input "text" at bounding box center [401, 160] width 121 height 26
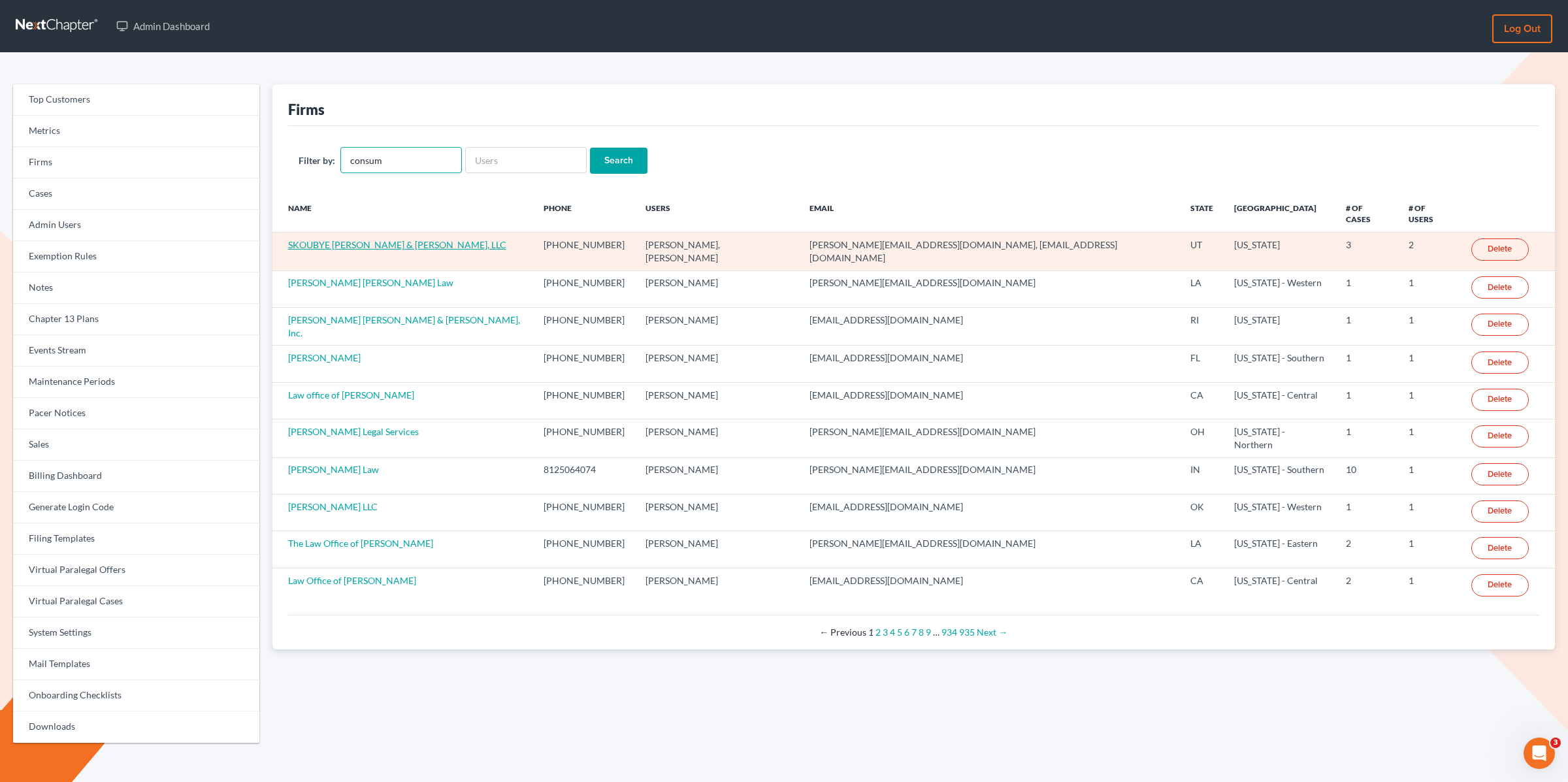
type input "Consumer Law Attorneys"
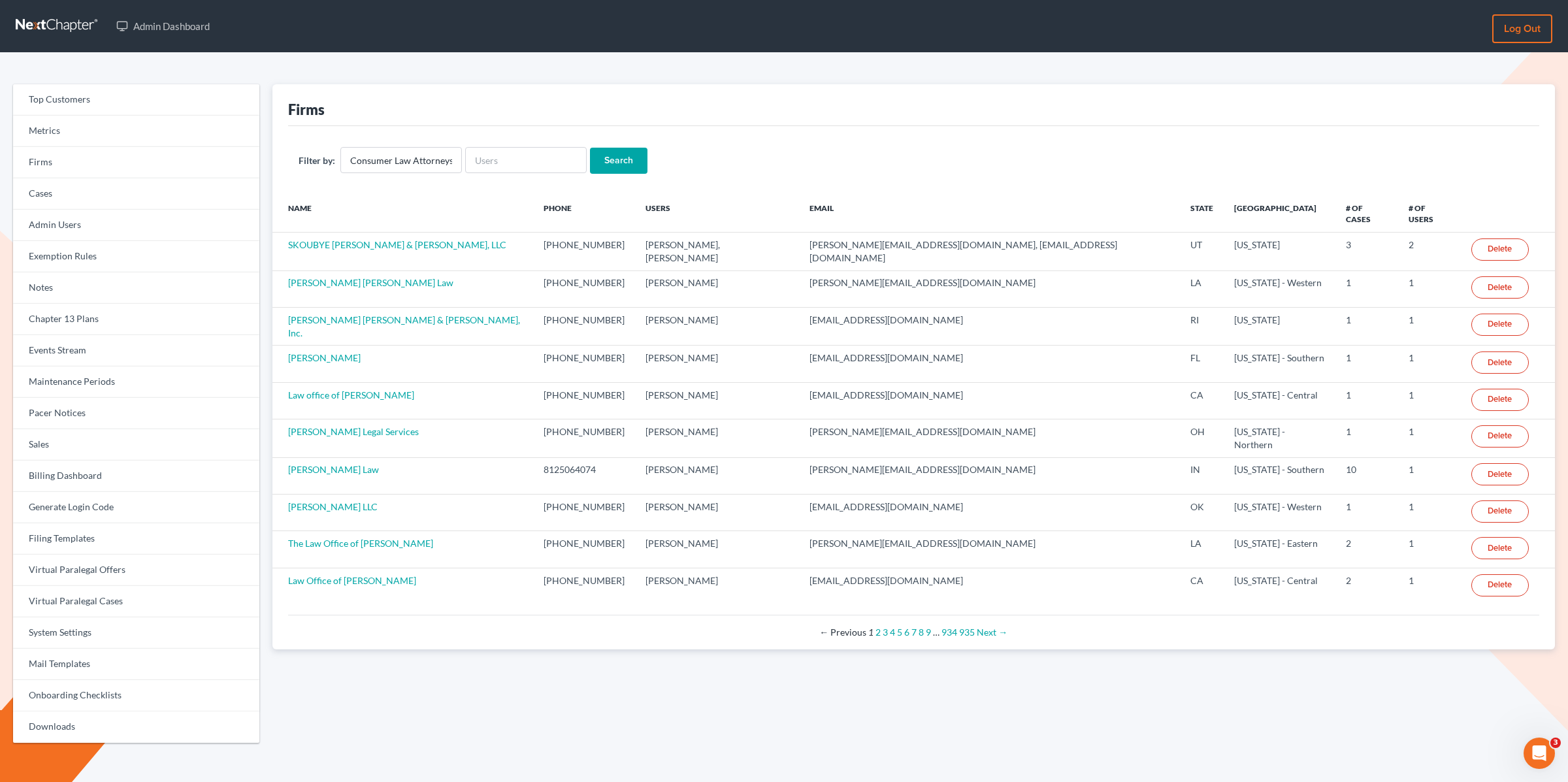
click at [605, 158] on input "Search" at bounding box center [618, 161] width 57 height 26
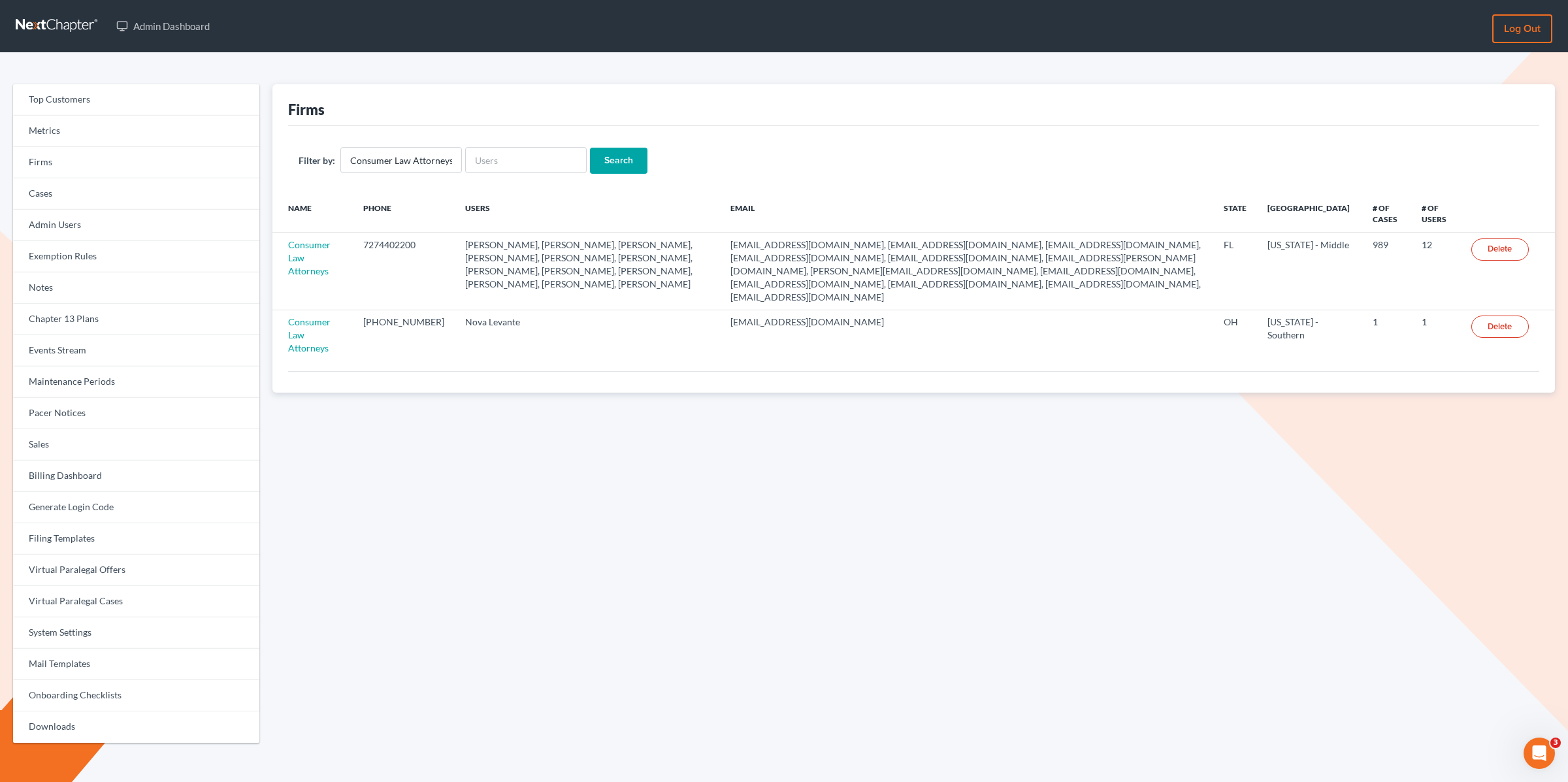
click at [952, 105] on div "Firms" at bounding box center [914, 105] width 1251 height 42
click at [748, 163] on form "Filter by: Consumer Law Attorneys Search" at bounding box center [914, 160] width 1231 height 27
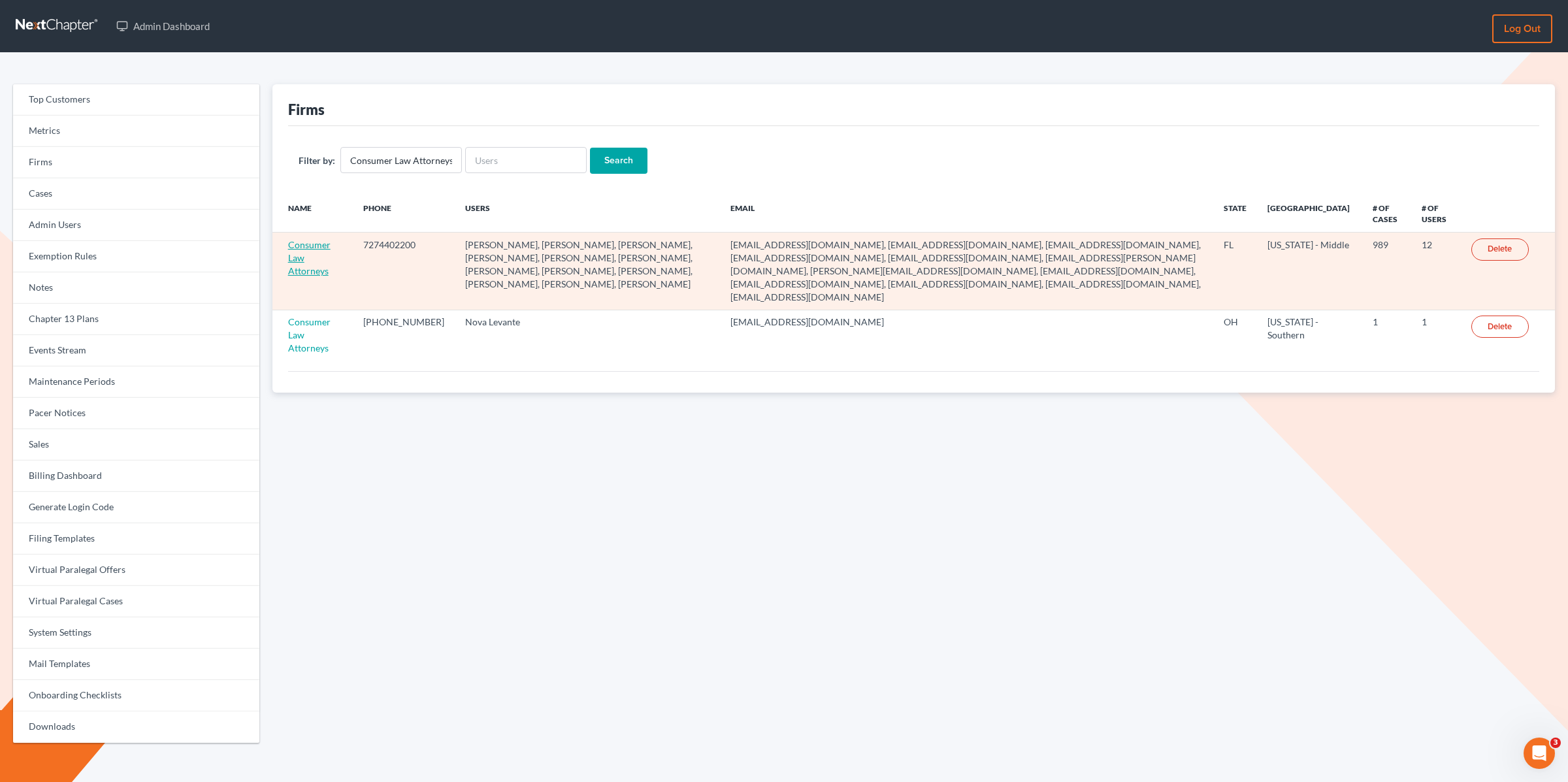
click at [308, 247] on link "Consumer Law Attorneys" at bounding box center [309, 258] width 42 height 37
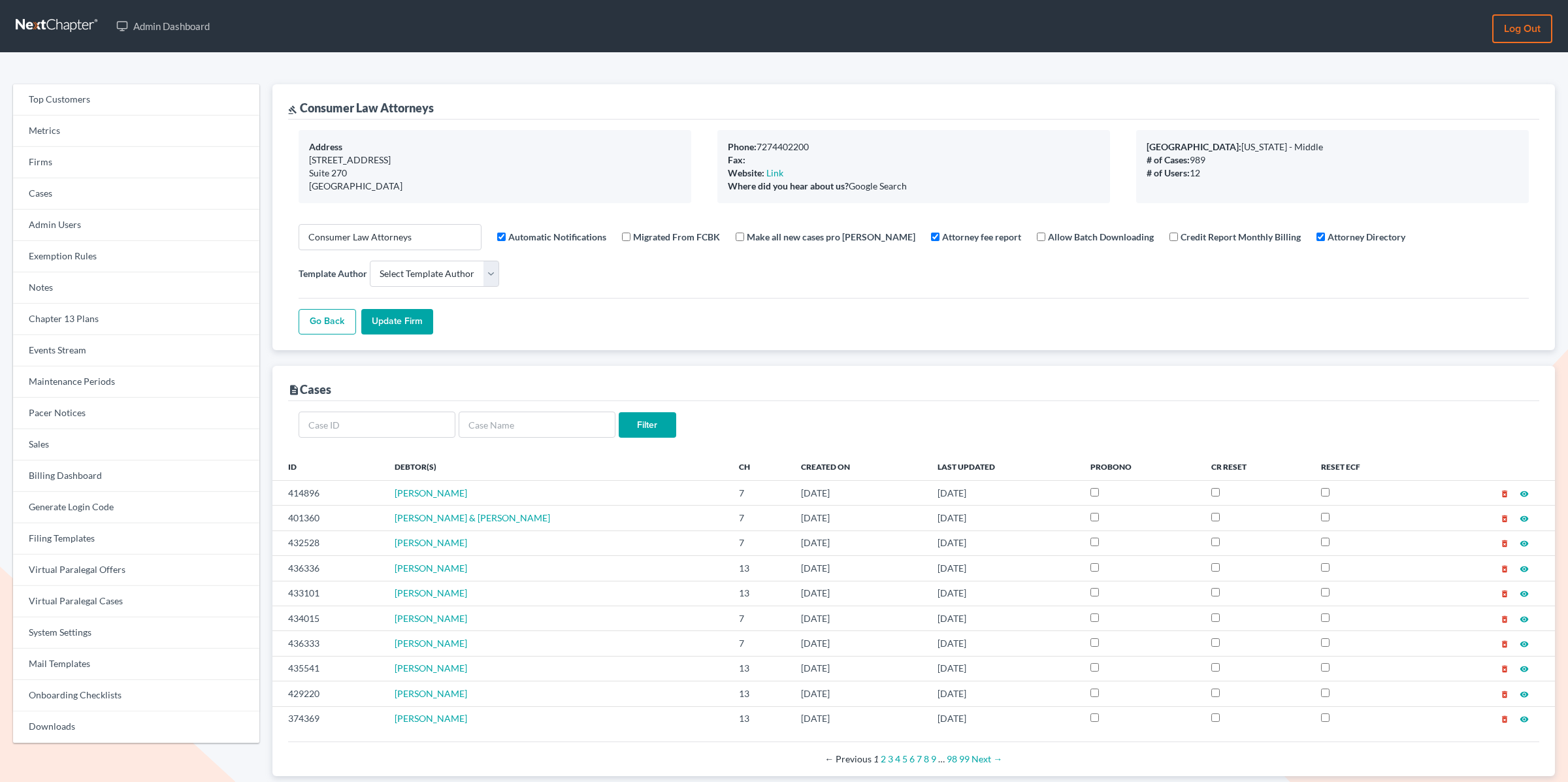
select select
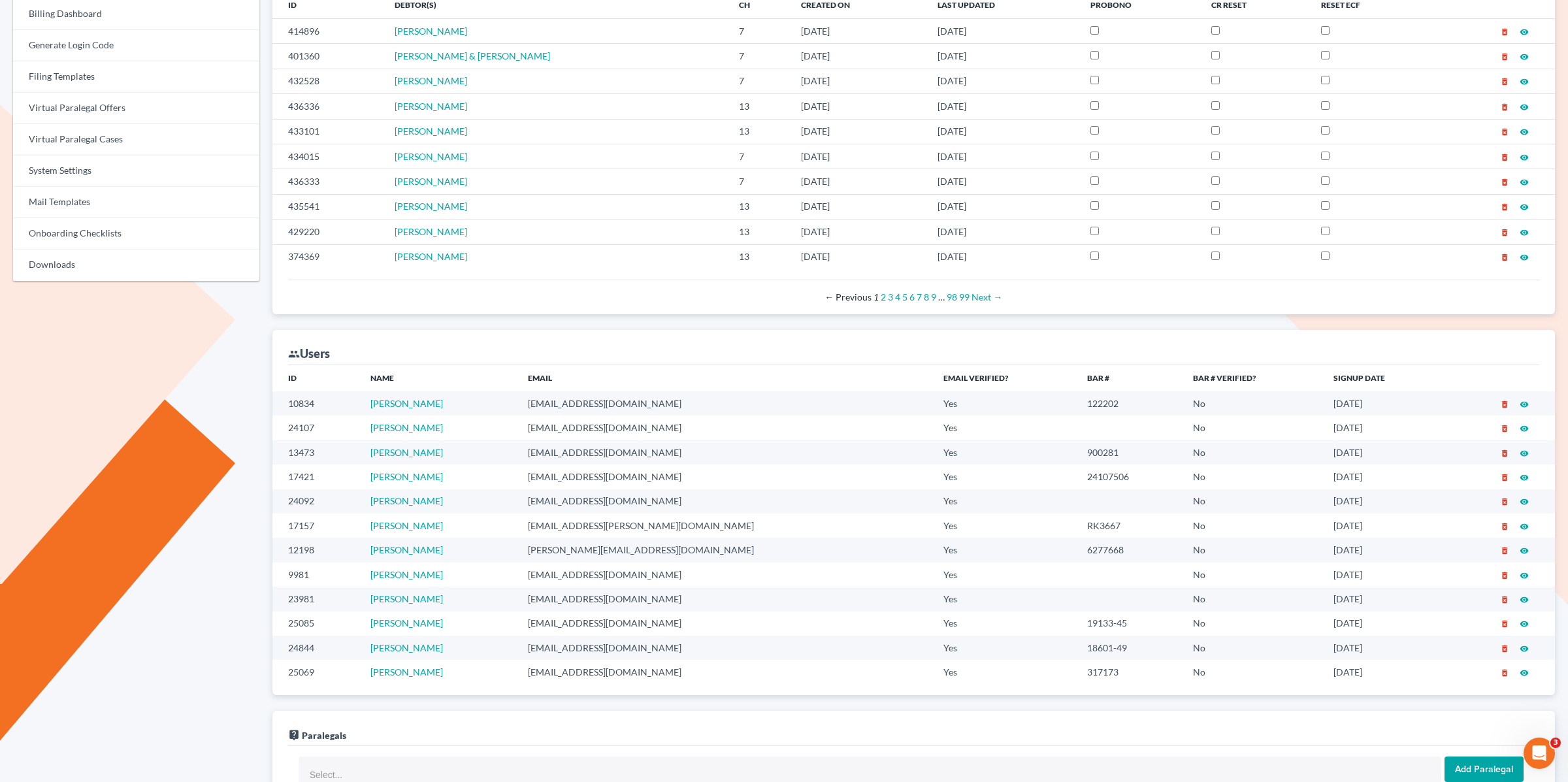
scroll to position [464, 0]
click at [770, 341] on div "group Users" at bounding box center [914, 346] width 1251 height 35
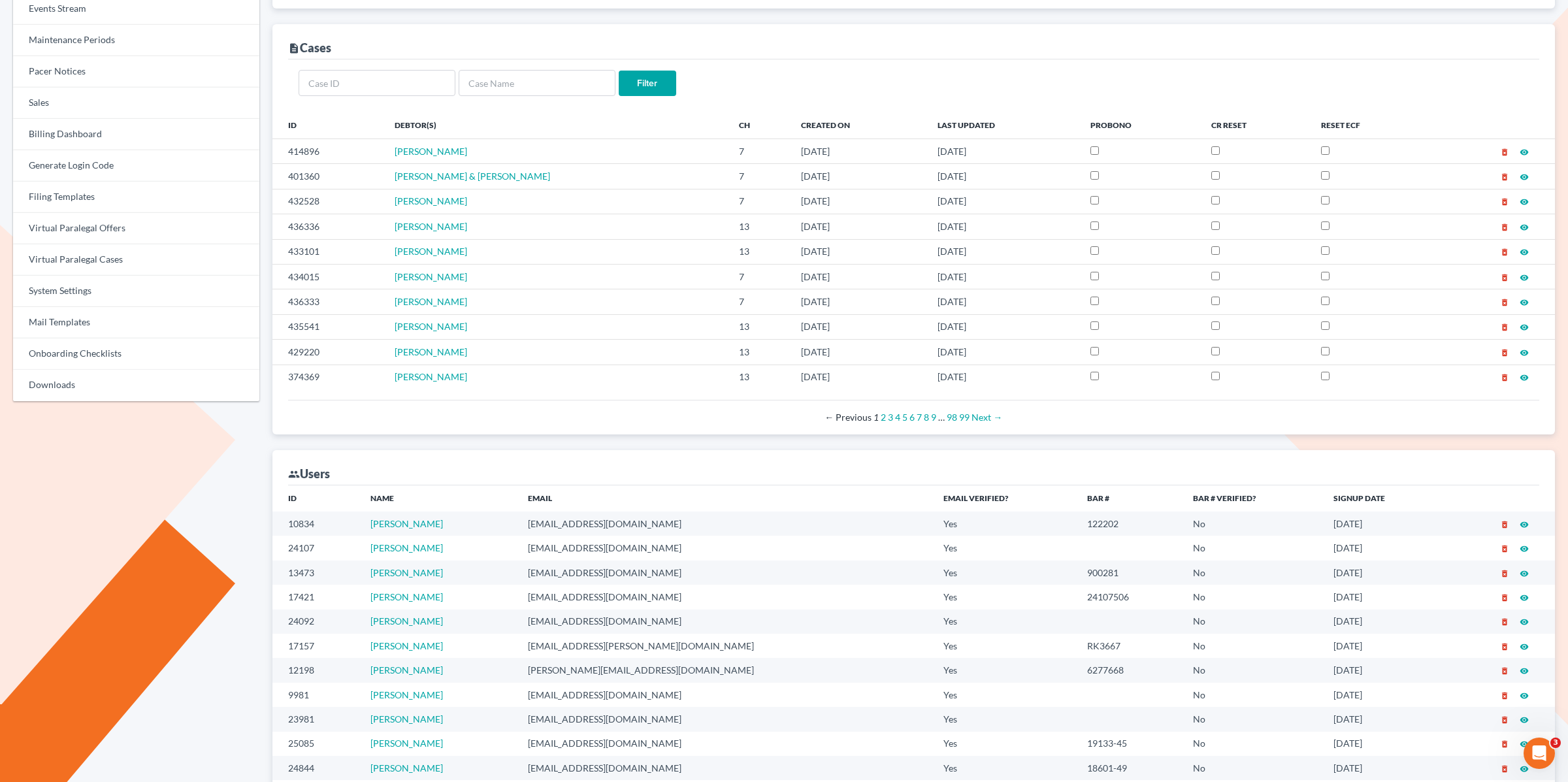
scroll to position [337, 0]
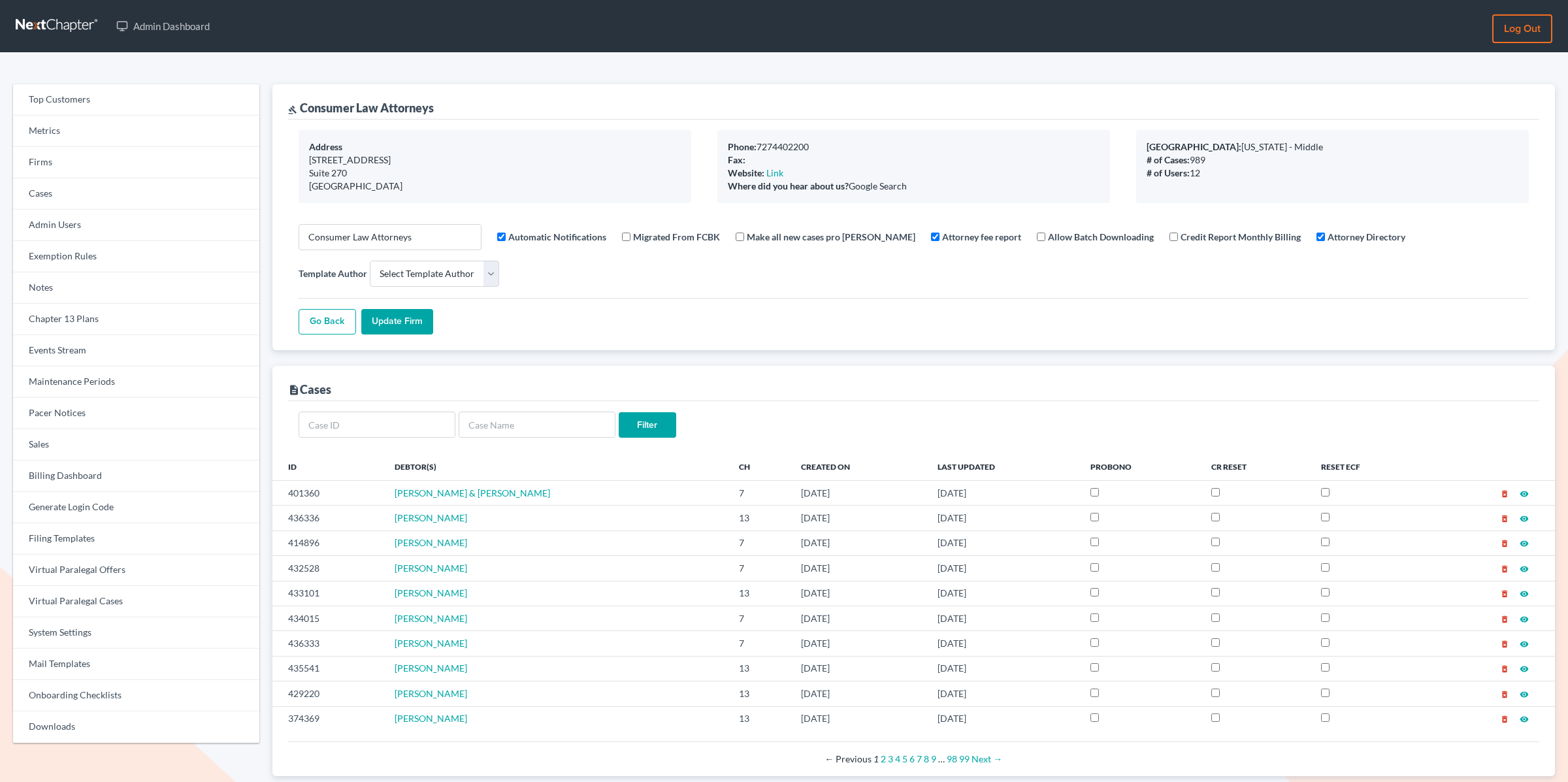
select select
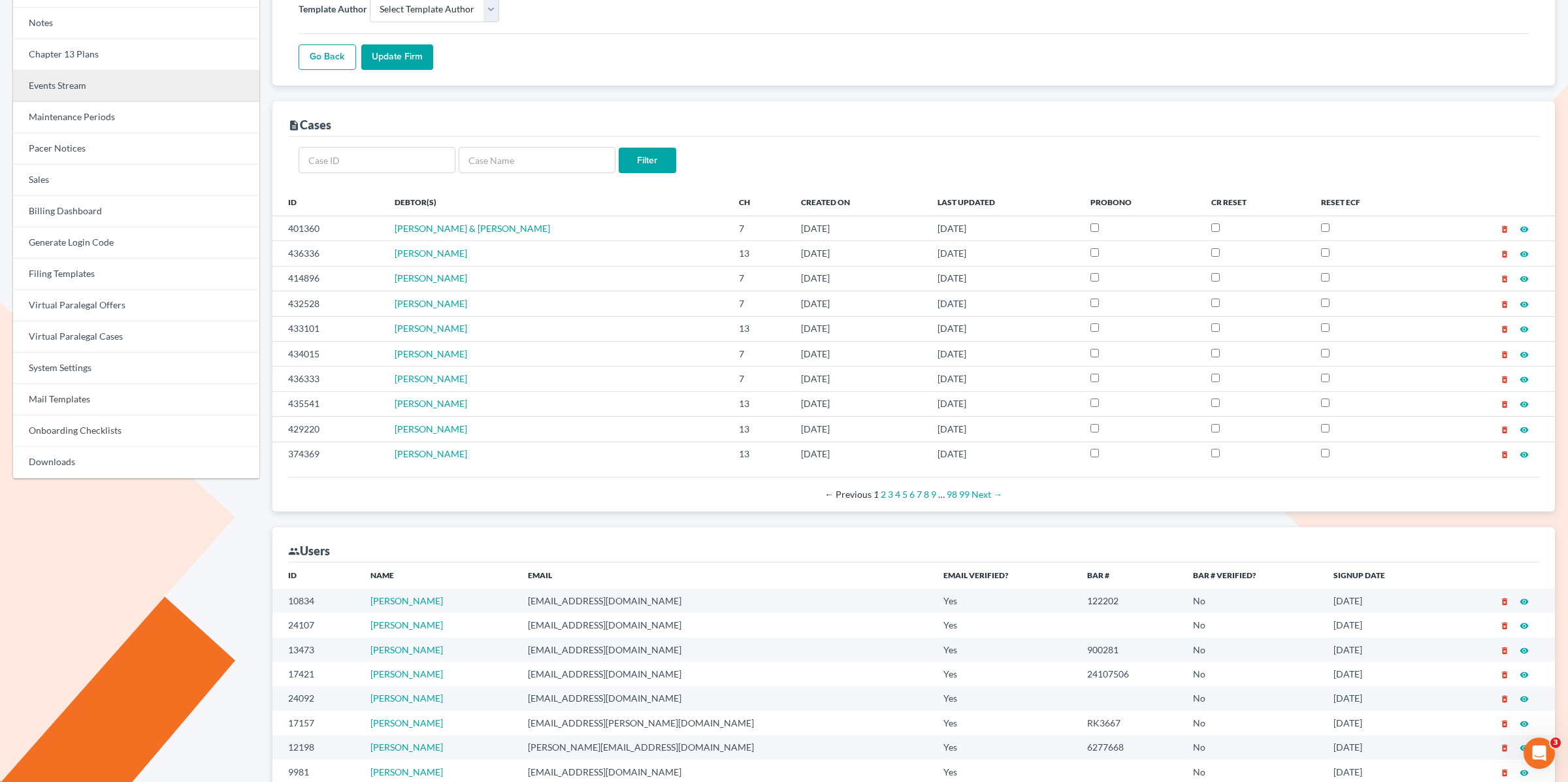
click at [53, 82] on link "Events Stream" at bounding box center [136, 86] width 247 height 31
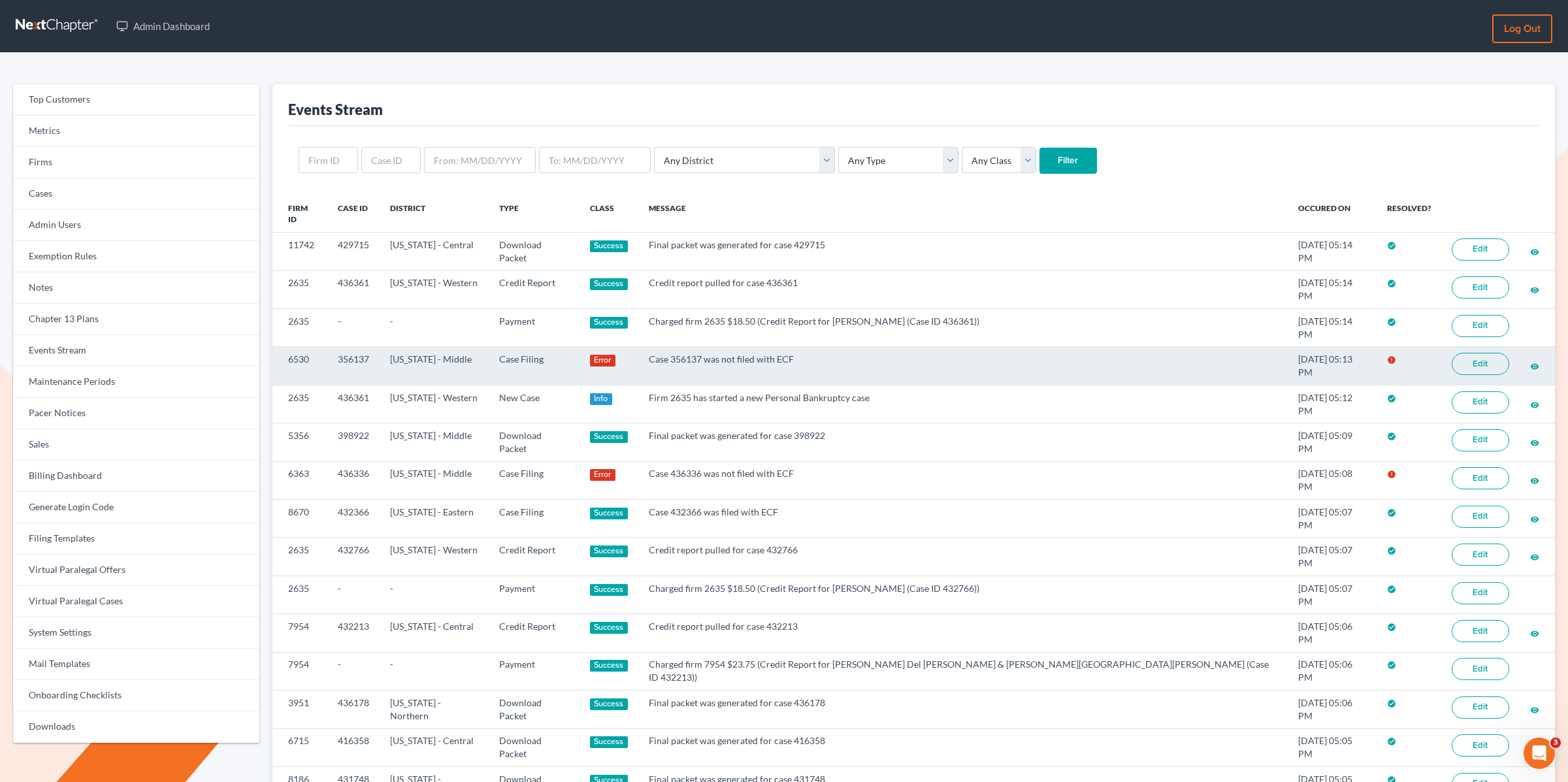
click at [1459, 353] on link "Edit" at bounding box center [1481, 364] width 57 height 22
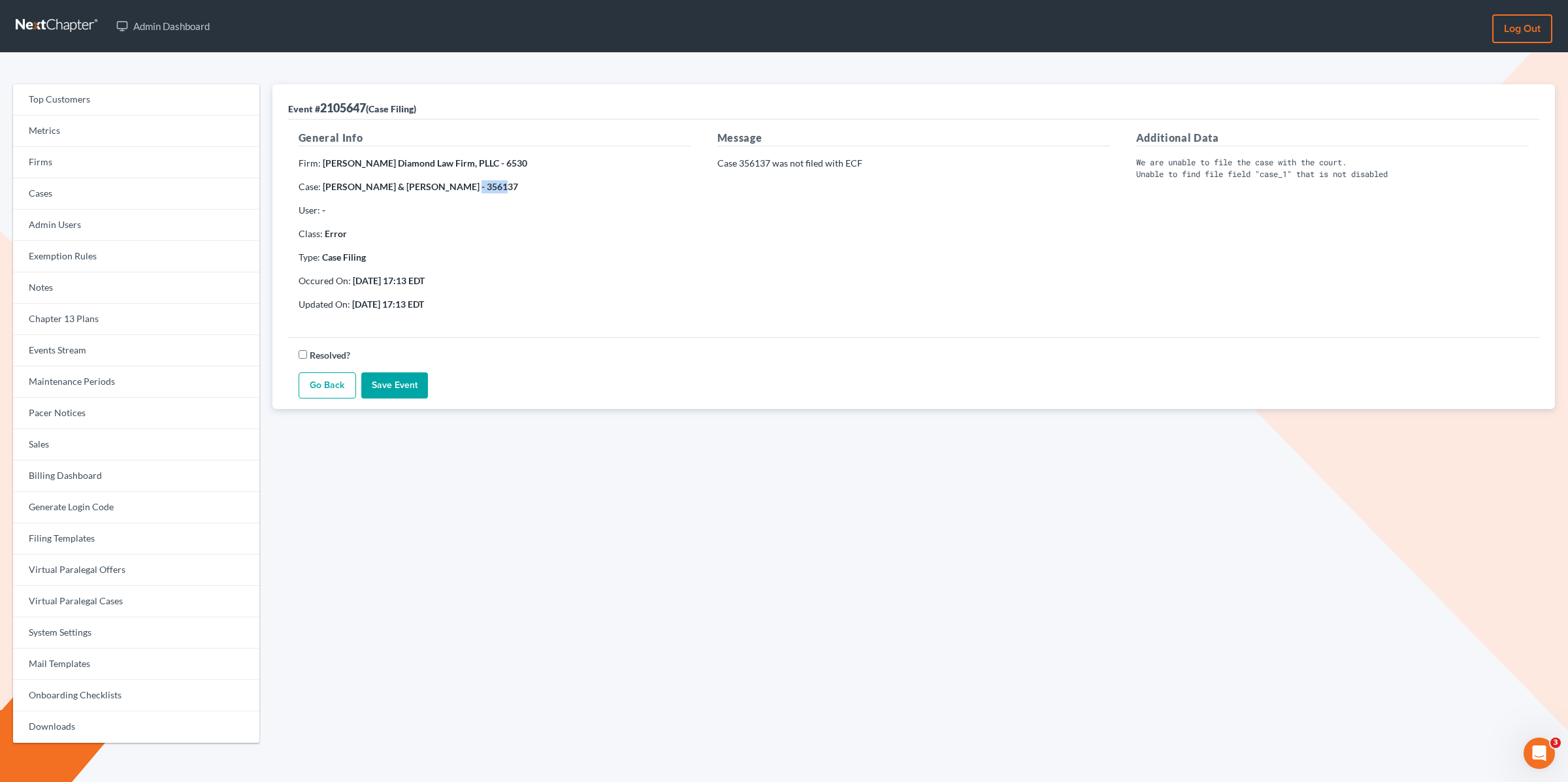
drag, startPoint x: 450, startPoint y: 184, endPoint x: 454, endPoint y: 192, distance: 8.9
click at [454, 192] on p "Case: Samuel Moore & Judith Moore - 356137" at bounding box center [495, 186] width 393 height 13
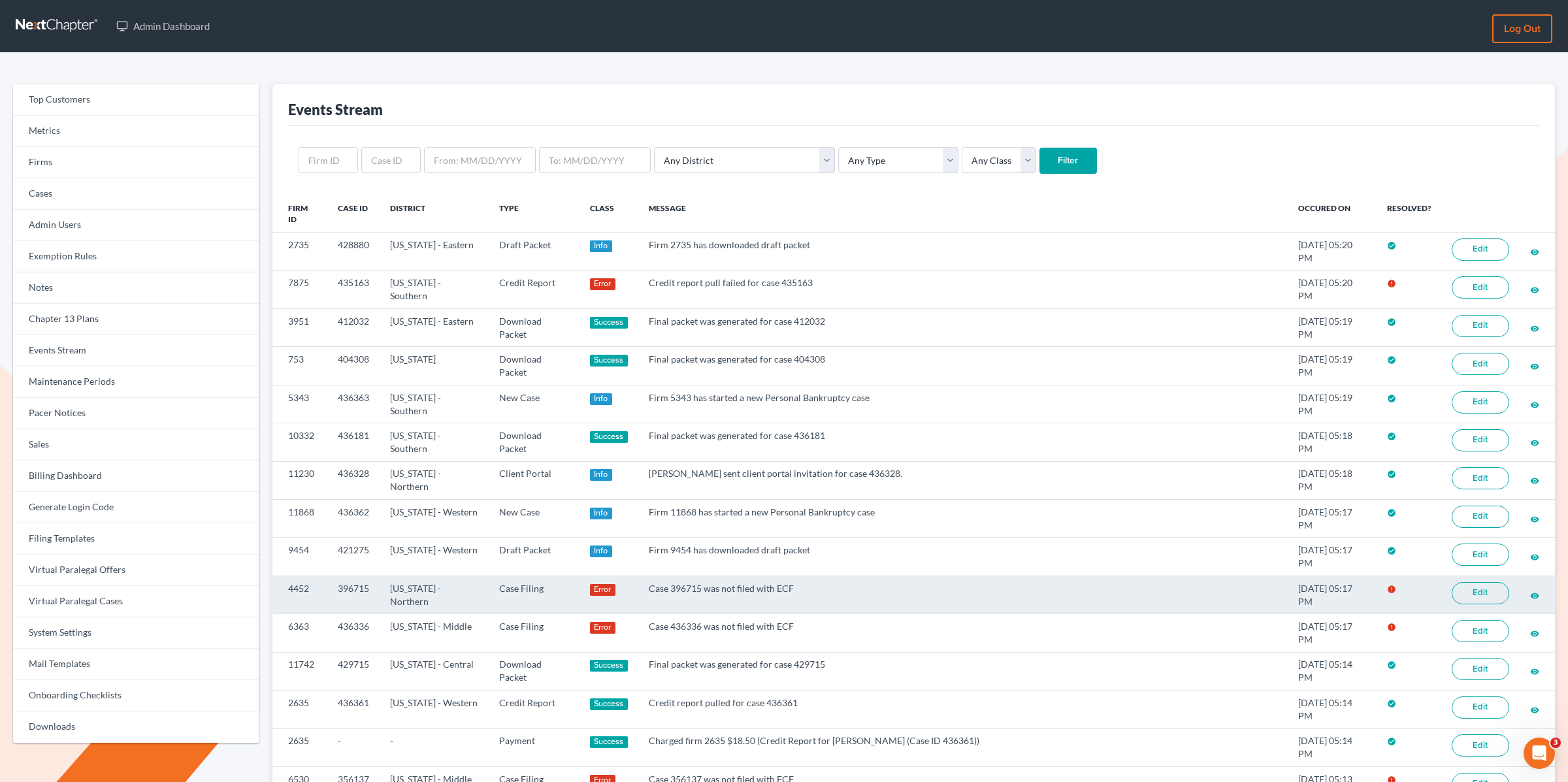
click at [1452, 583] on link "Edit" at bounding box center [1481, 594] width 57 height 22
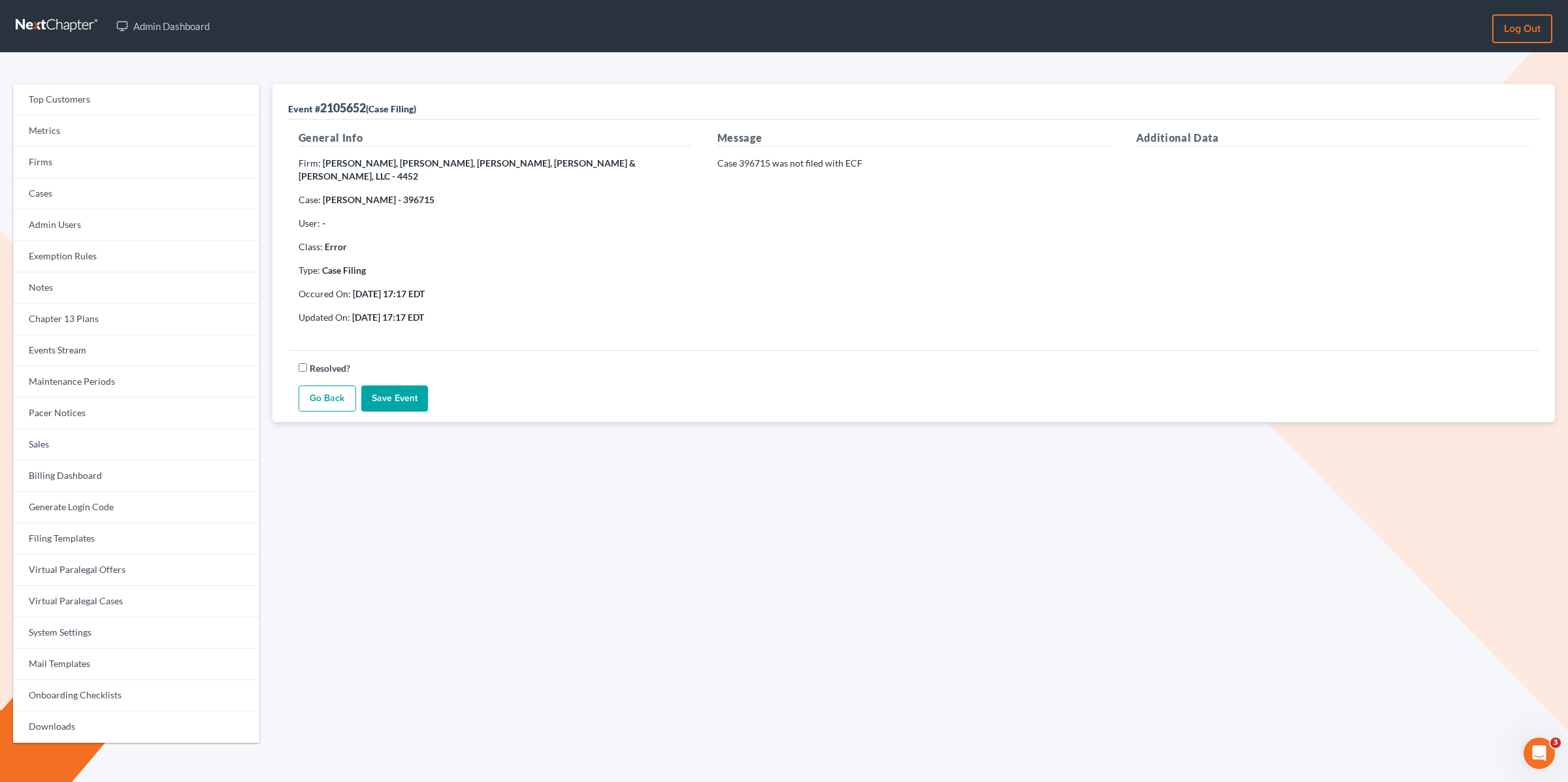
drag, startPoint x: 440, startPoint y: 186, endPoint x: 404, endPoint y: 190, distance: 36.2
click at [404, 193] on p "Case: Laquesta Francois - 396715" at bounding box center [495, 199] width 393 height 13
copy strong "396715"
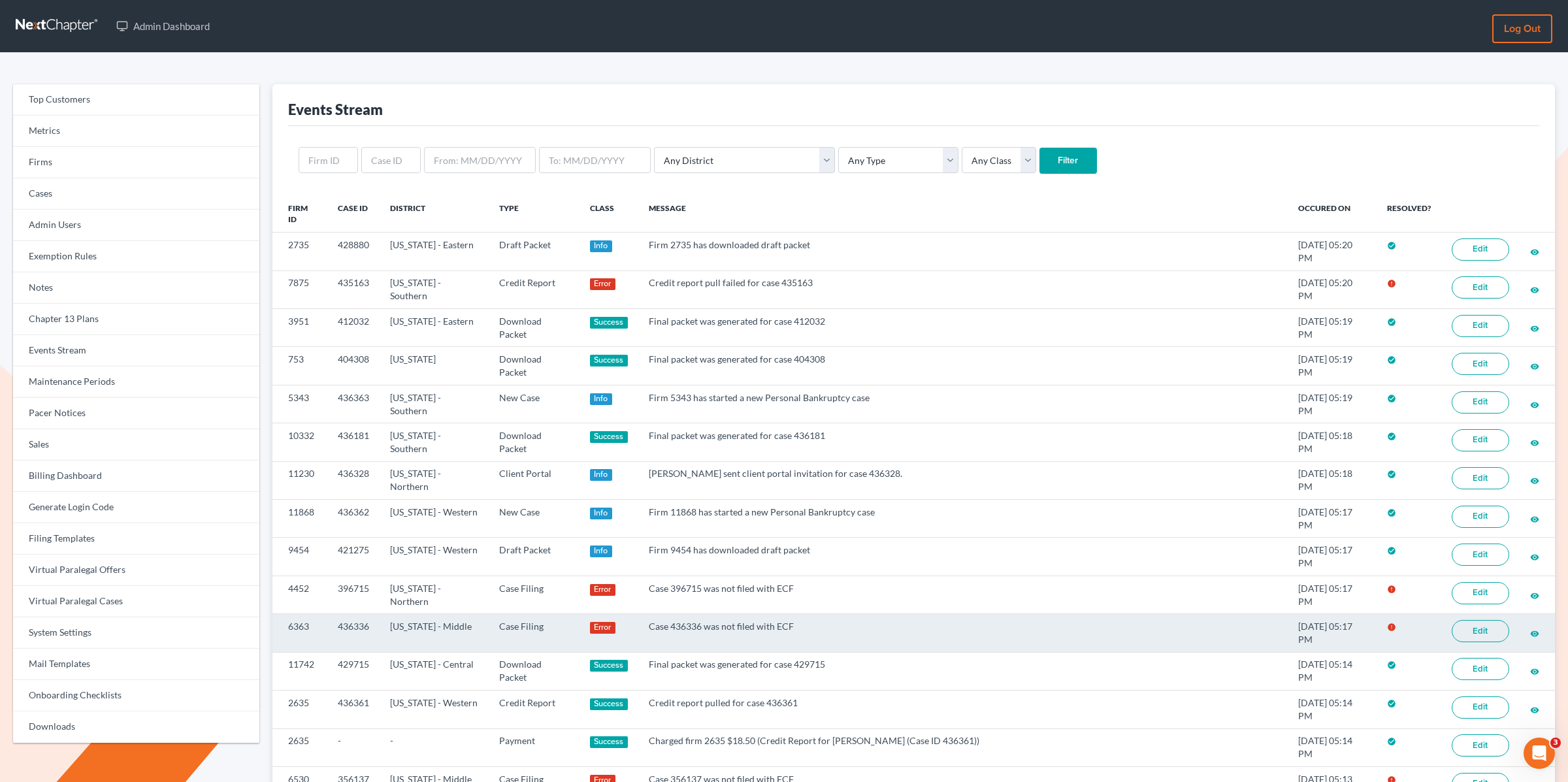
click at [1465, 620] on link "Edit" at bounding box center [1481, 631] width 57 height 22
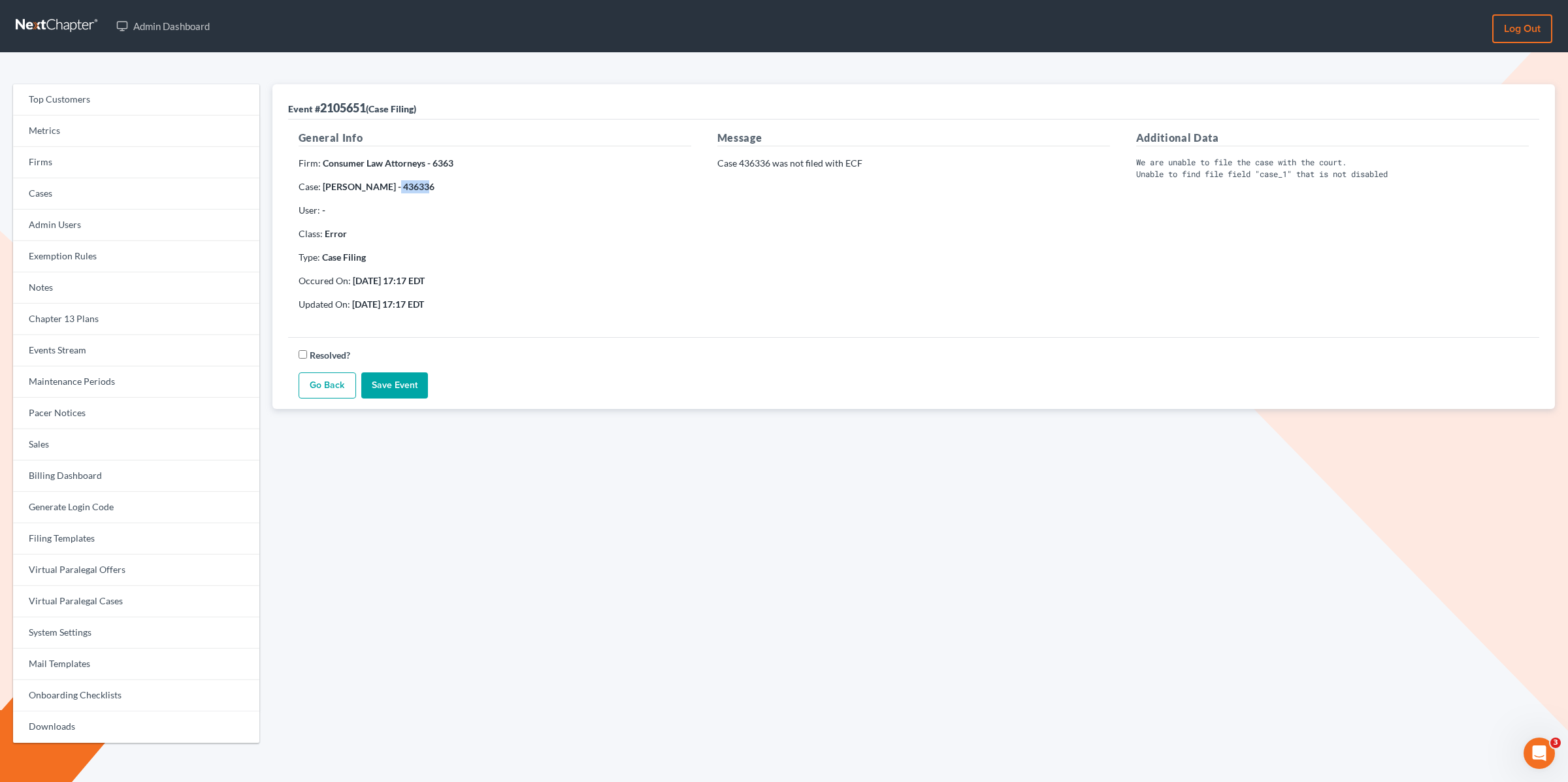
drag, startPoint x: 418, startPoint y: 188, endPoint x: 384, endPoint y: 190, distance: 34.1
click at [384, 190] on p "Case: [PERSON_NAME] - 436336" at bounding box center [495, 186] width 393 height 13
copy strong "436336"
click at [882, 288] on div "Message Case 436336 was not filed with ECF" at bounding box center [914, 226] width 419 height 191
click at [69, 349] on link "Events Stream" at bounding box center [136, 350] width 247 height 31
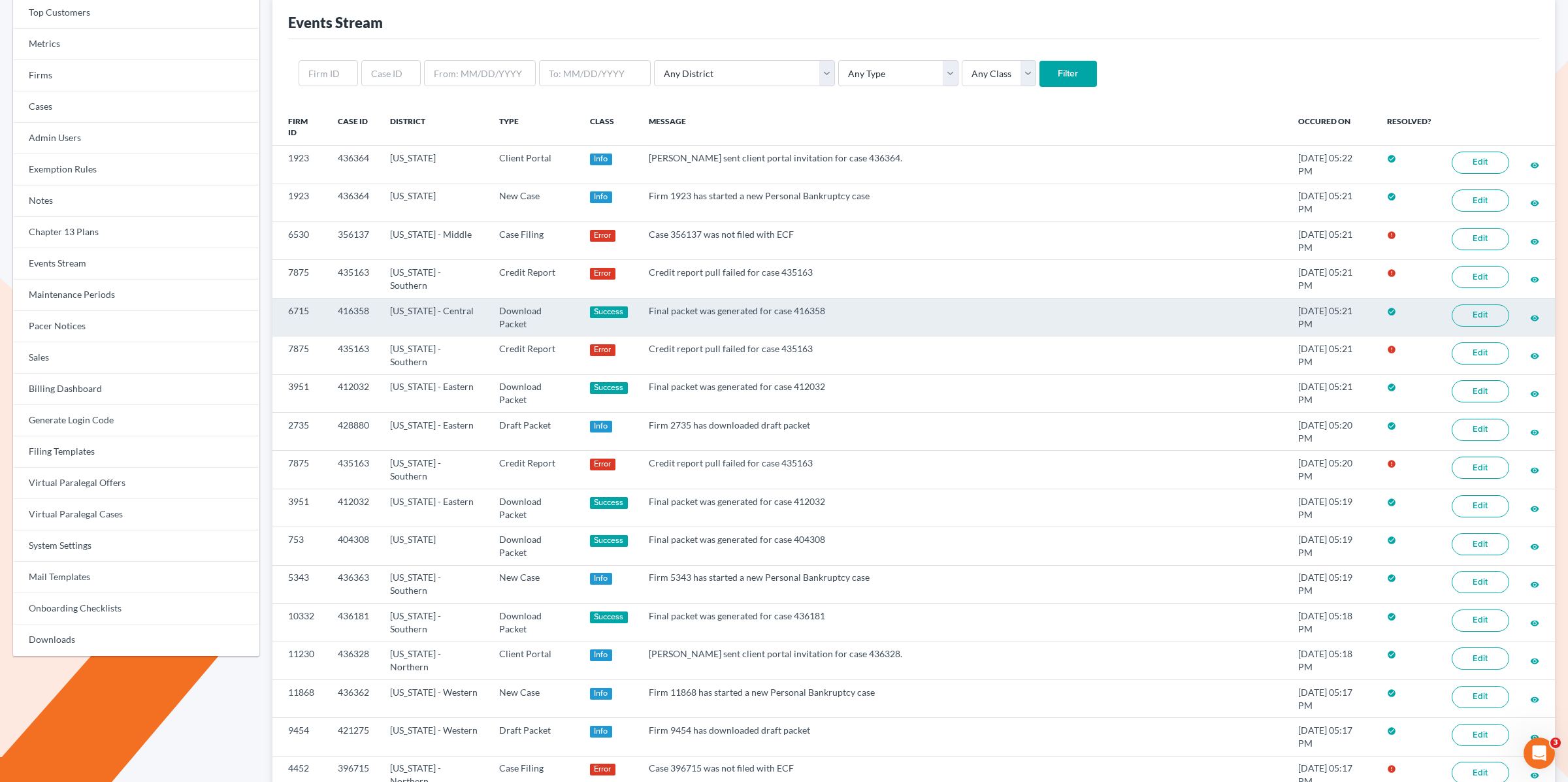
scroll to position [89, 0]
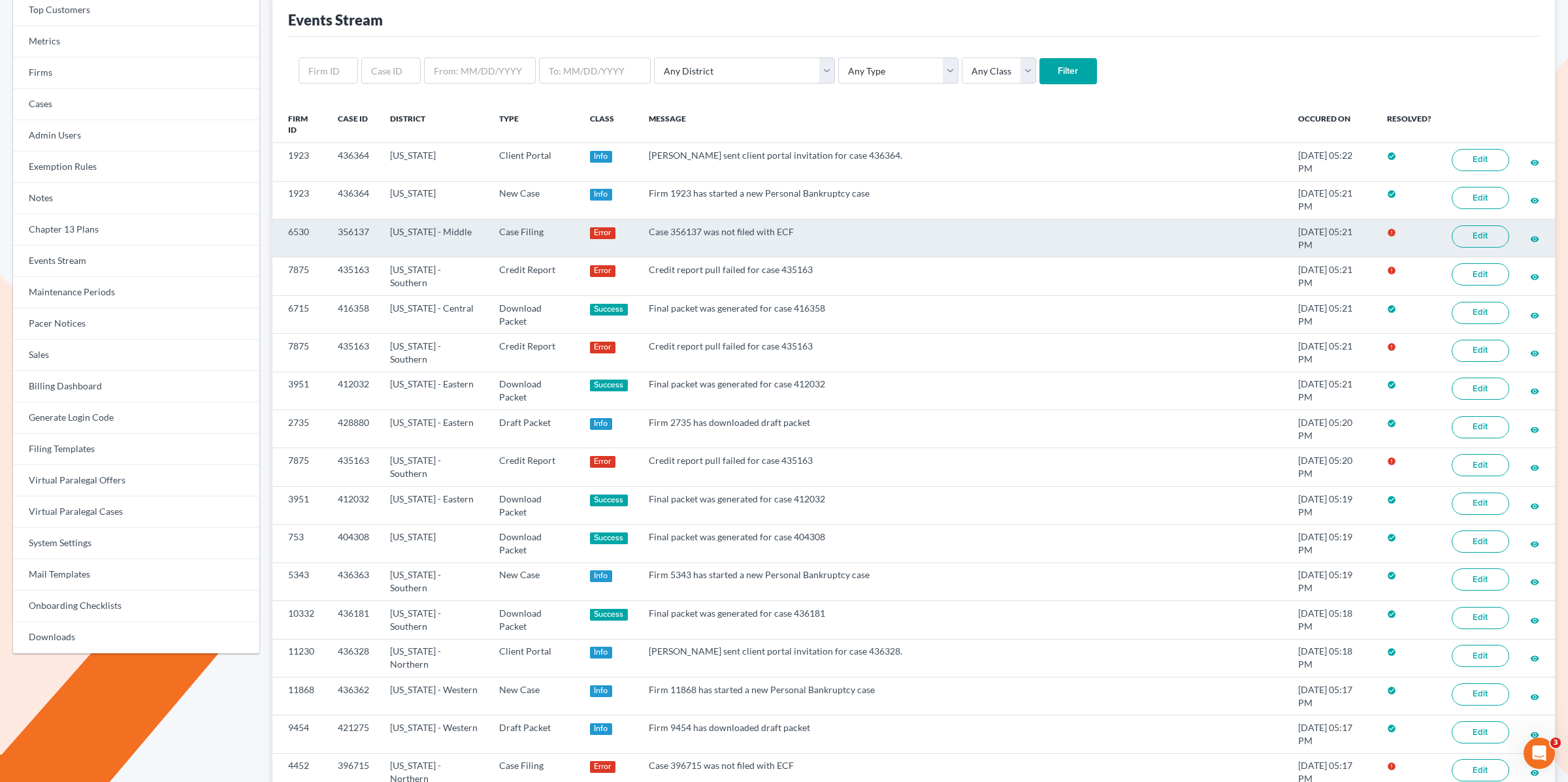
click at [1452, 226] on link "Edit" at bounding box center [1481, 237] width 57 height 22
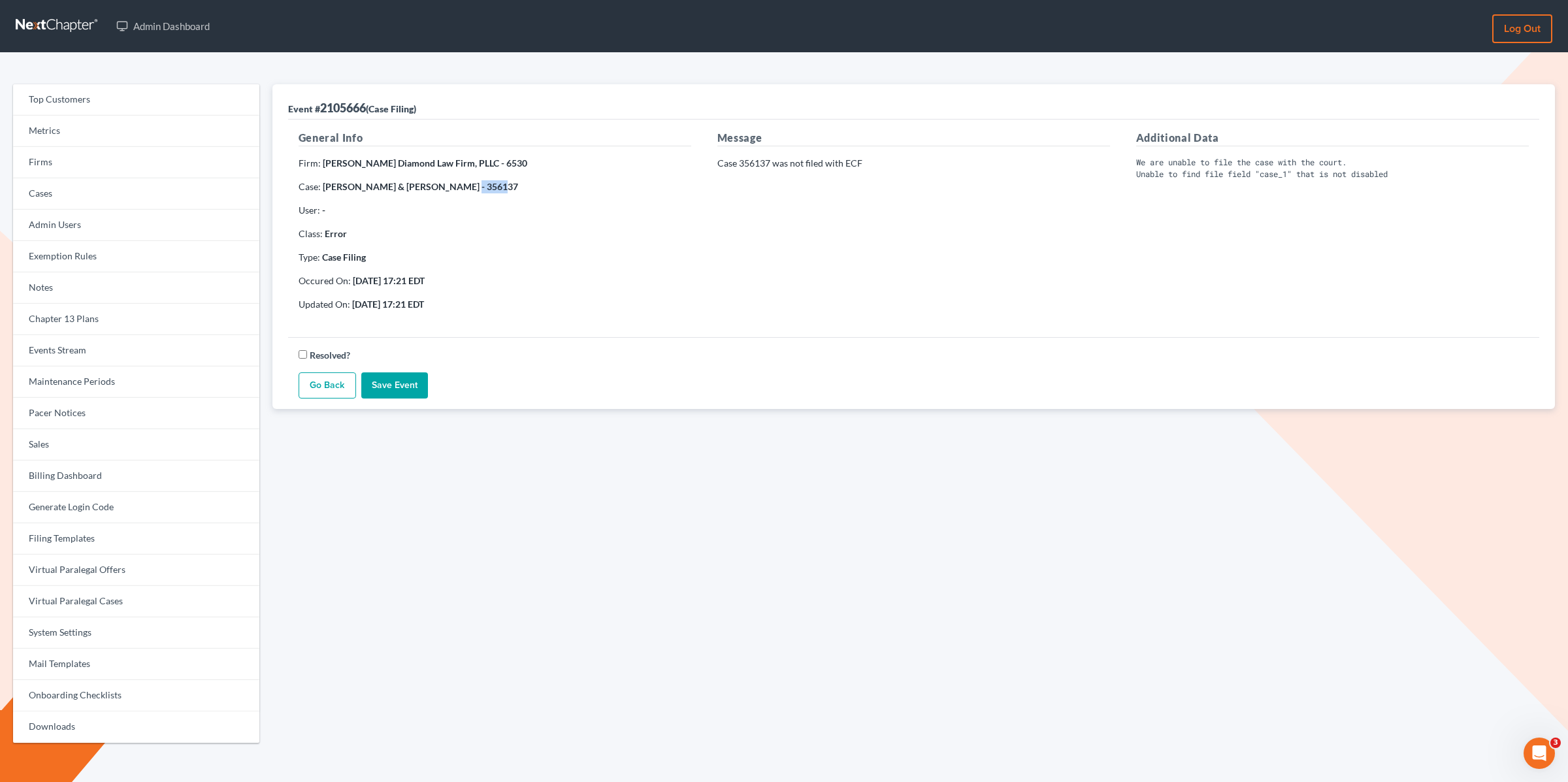
copy strong "356137"
drag, startPoint x: 491, startPoint y: 184, endPoint x: 910, endPoint y: 18, distance: 450.7
click at [453, 192] on p "Case: Samuel Moore & Judith Moore - 356137" at bounding box center [495, 186] width 393 height 13
